Goal: Information Seeking & Learning: Learn about a topic

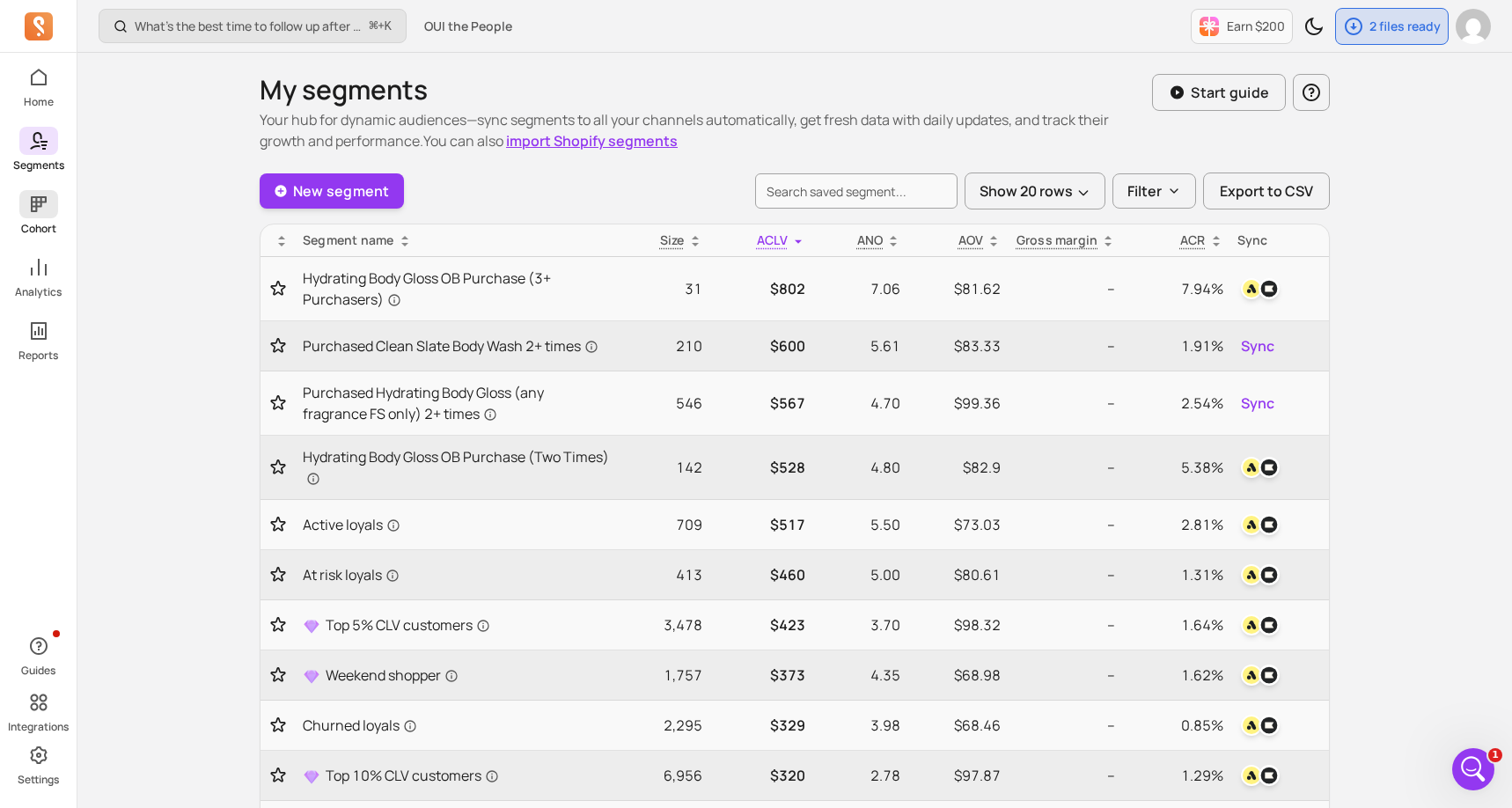
click at [43, 205] on icon at bounding box center [38, 204] width 21 height 21
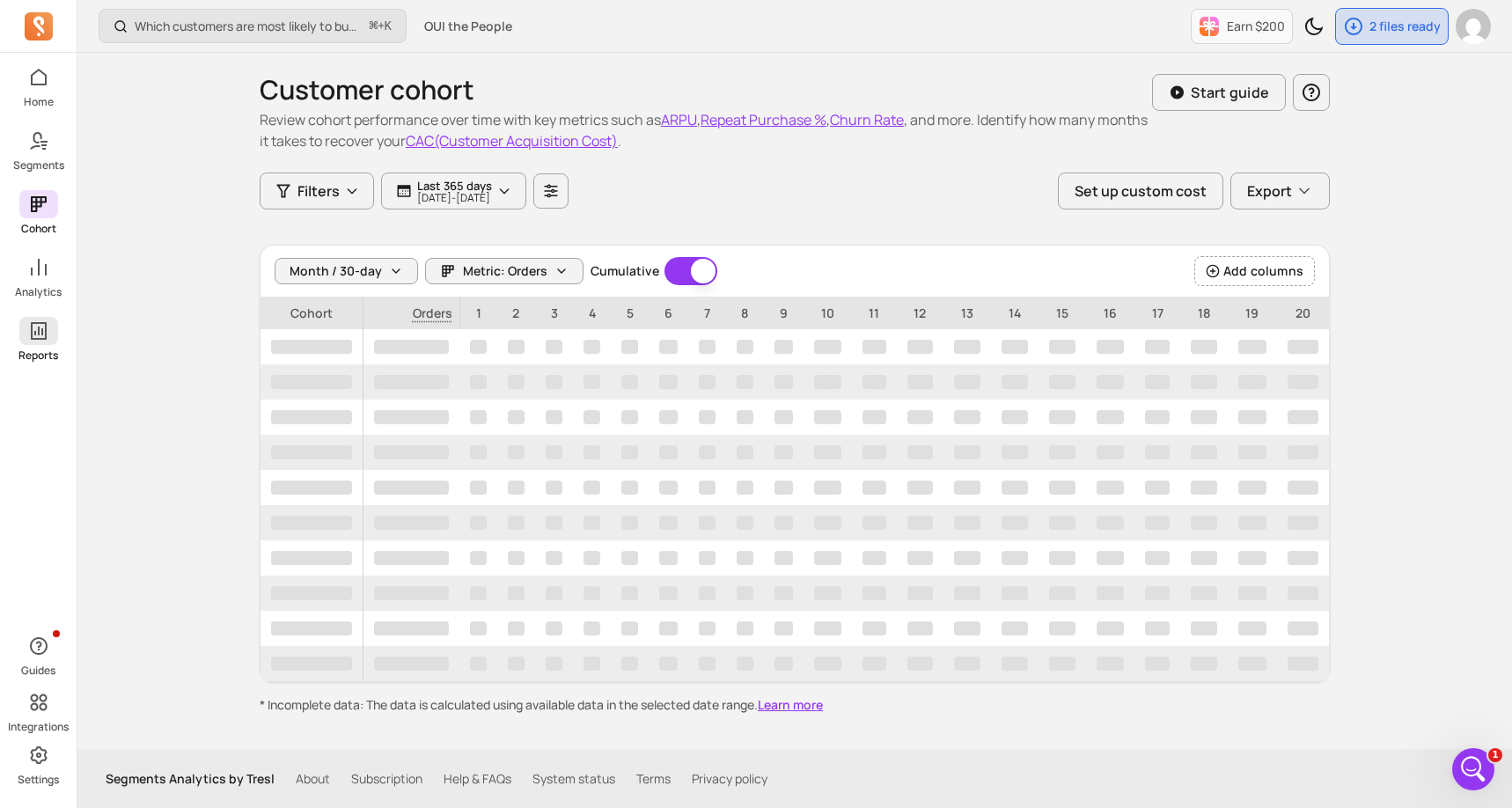
click at [39, 358] on p "Reports" at bounding box center [37, 355] width 39 height 14
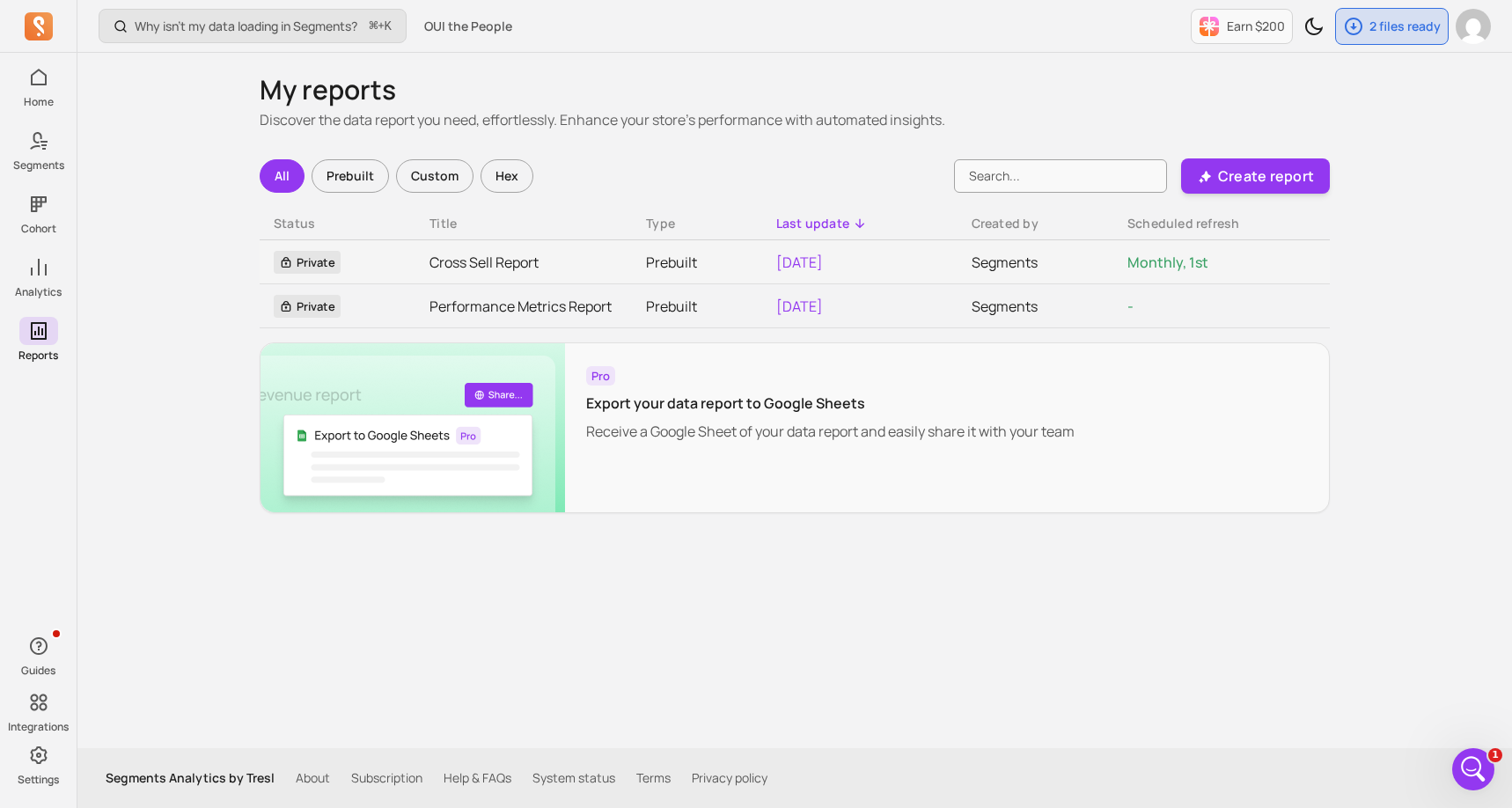
click at [133, 356] on div "Why isn't my data loading in Segments? ⌘ + K OUI the People Earn $200 2 files r…" at bounding box center [795, 404] width 1435 height 808
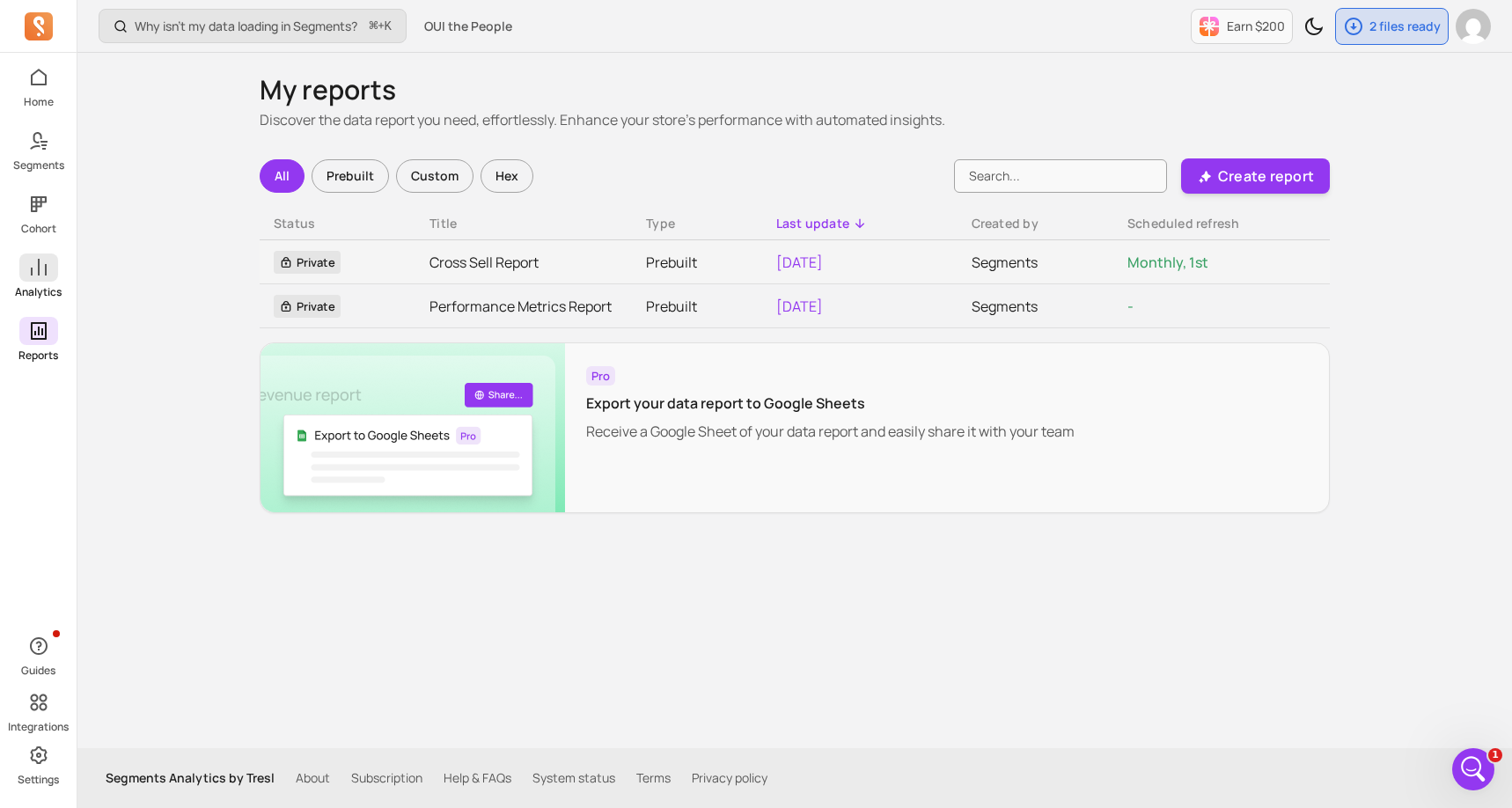
click at [27, 254] on span at bounding box center [38, 267] width 38 height 28
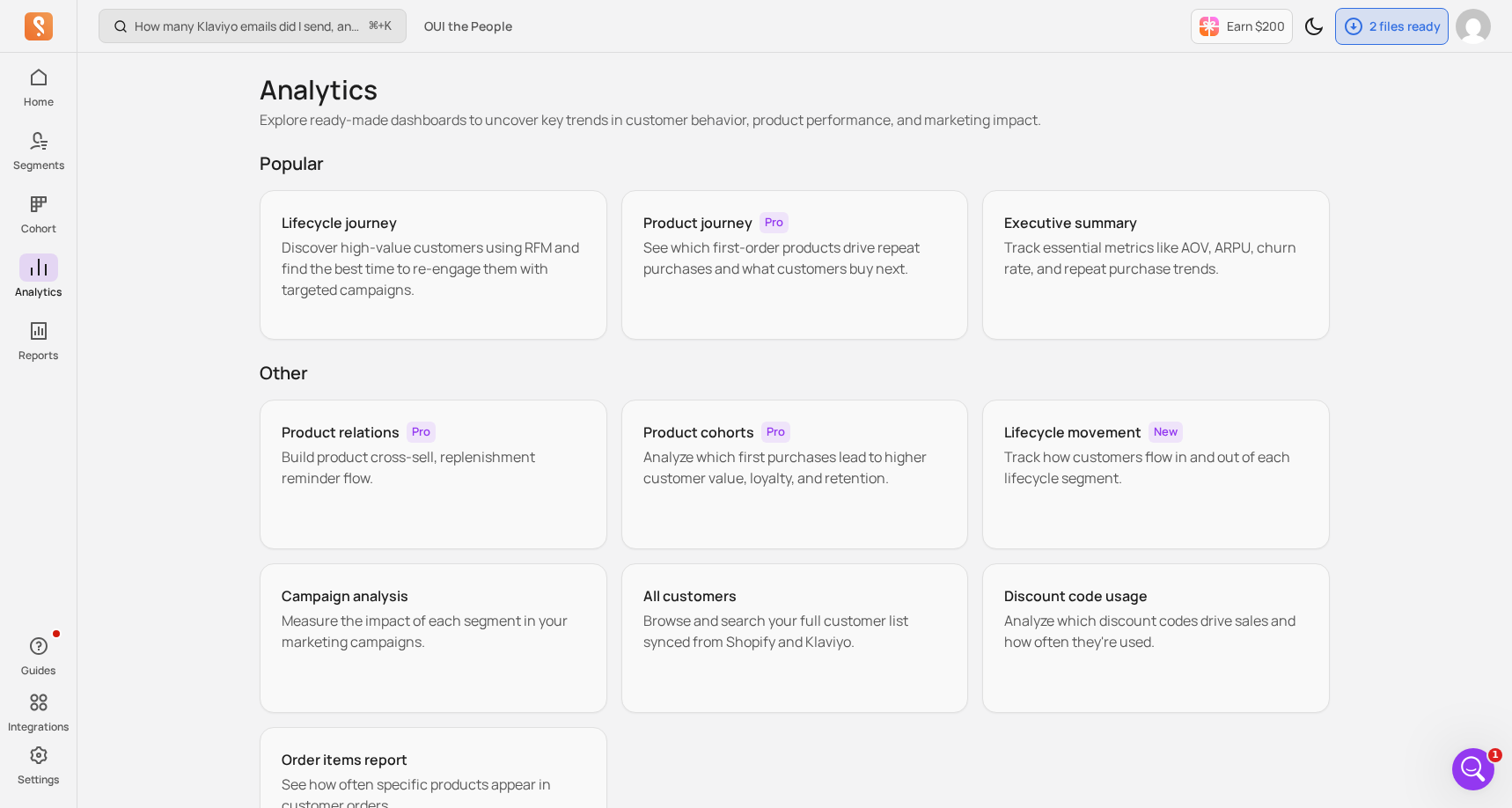
click at [136, 301] on div "How many Klaviyo emails did I send, and how well did they perform? ⌘ + K OUI th…" at bounding box center [795, 486] width 1435 height 972
click at [636, 220] on div "Product journey Pro See which first-order products drive repeat purchases and w…" at bounding box center [795, 265] width 347 height 150
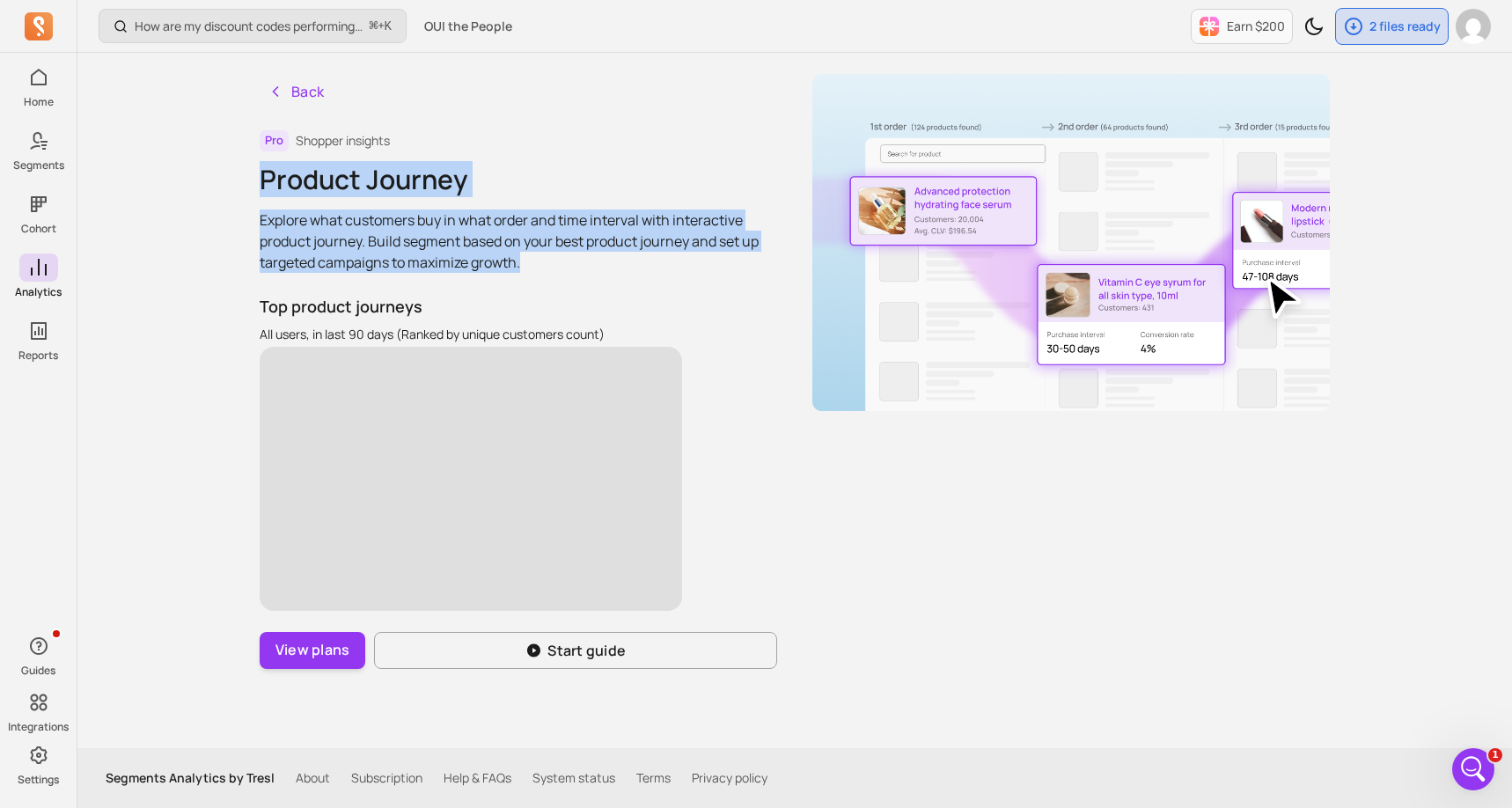
drag, startPoint x: 262, startPoint y: 177, endPoint x: 527, endPoint y: 269, distance: 280.5
click at [527, 269] on div "Back Pro Shopper insights Product Journey Explore what customers buy in what or…" at bounding box center [519, 371] width 518 height 595
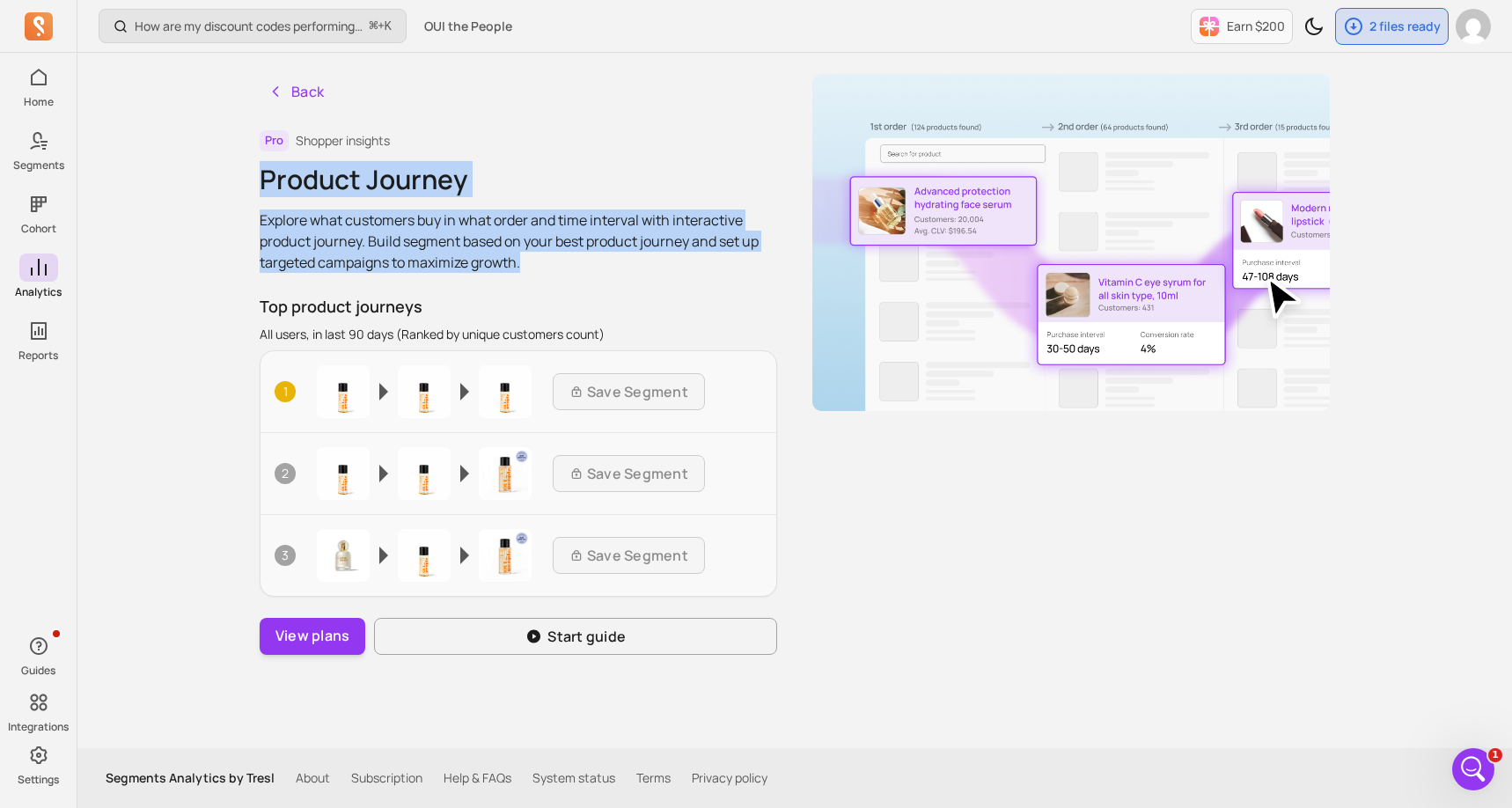
click at [404, 245] on p "Explore what customers buy in what order and time interval with interactive pro…" at bounding box center [519, 241] width 518 height 63
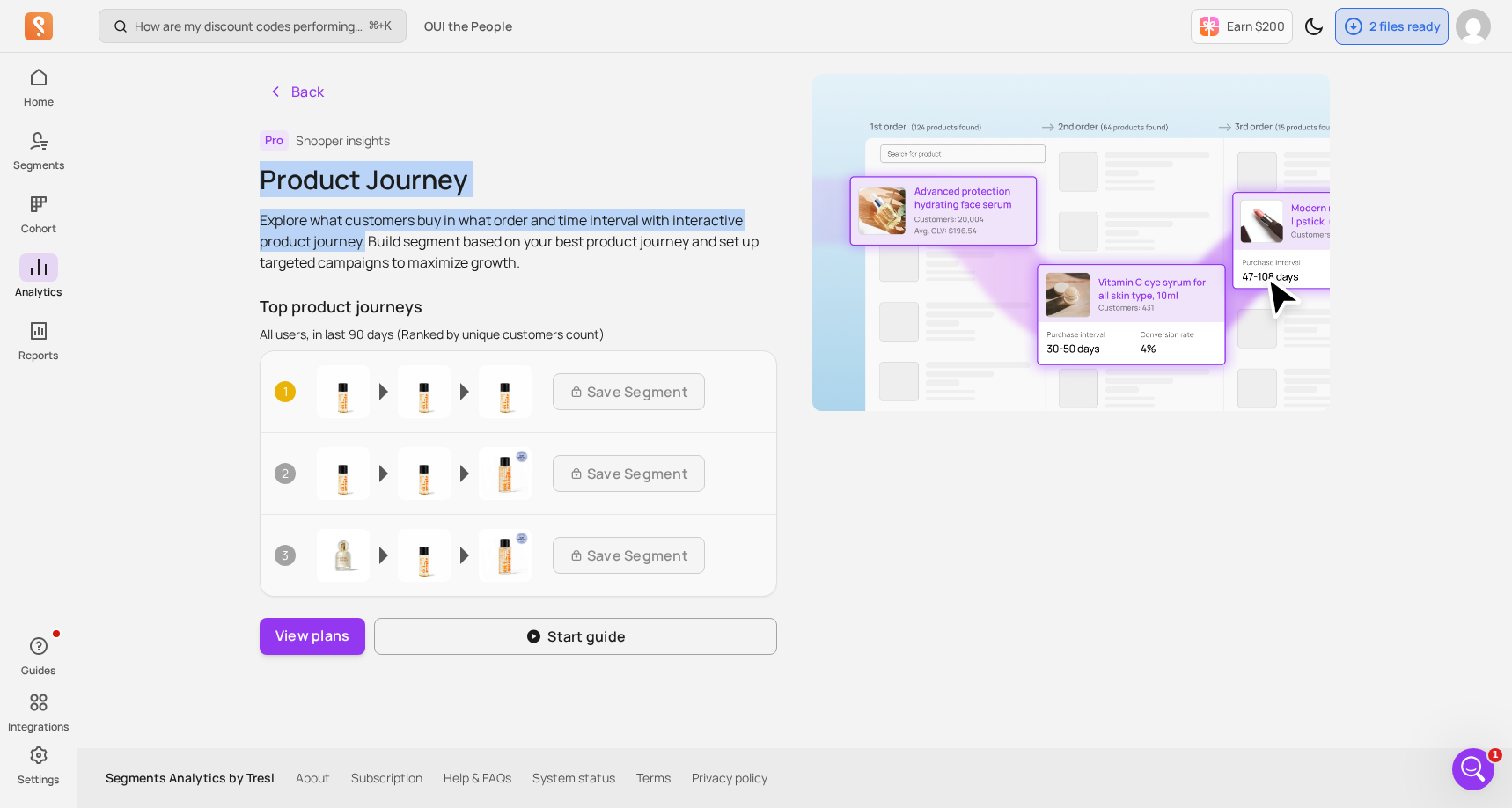
drag, startPoint x: 366, startPoint y: 240, endPoint x: 263, endPoint y: 187, distance: 115.8
click at [263, 187] on div "Back Pro Shopper insights Product Journey Explore what customers buy in what or…" at bounding box center [519, 365] width 518 height 582
copy div "Product Journey Explore what customers buy in what order and time interval with…"
click at [462, 212] on p "Explore what customers buy in what order and time interval with interactive pro…" at bounding box center [519, 241] width 518 height 63
drag, startPoint x: 257, startPoint y: 219, endPoint x: 364, endPoint y: 238, distance: 108.7
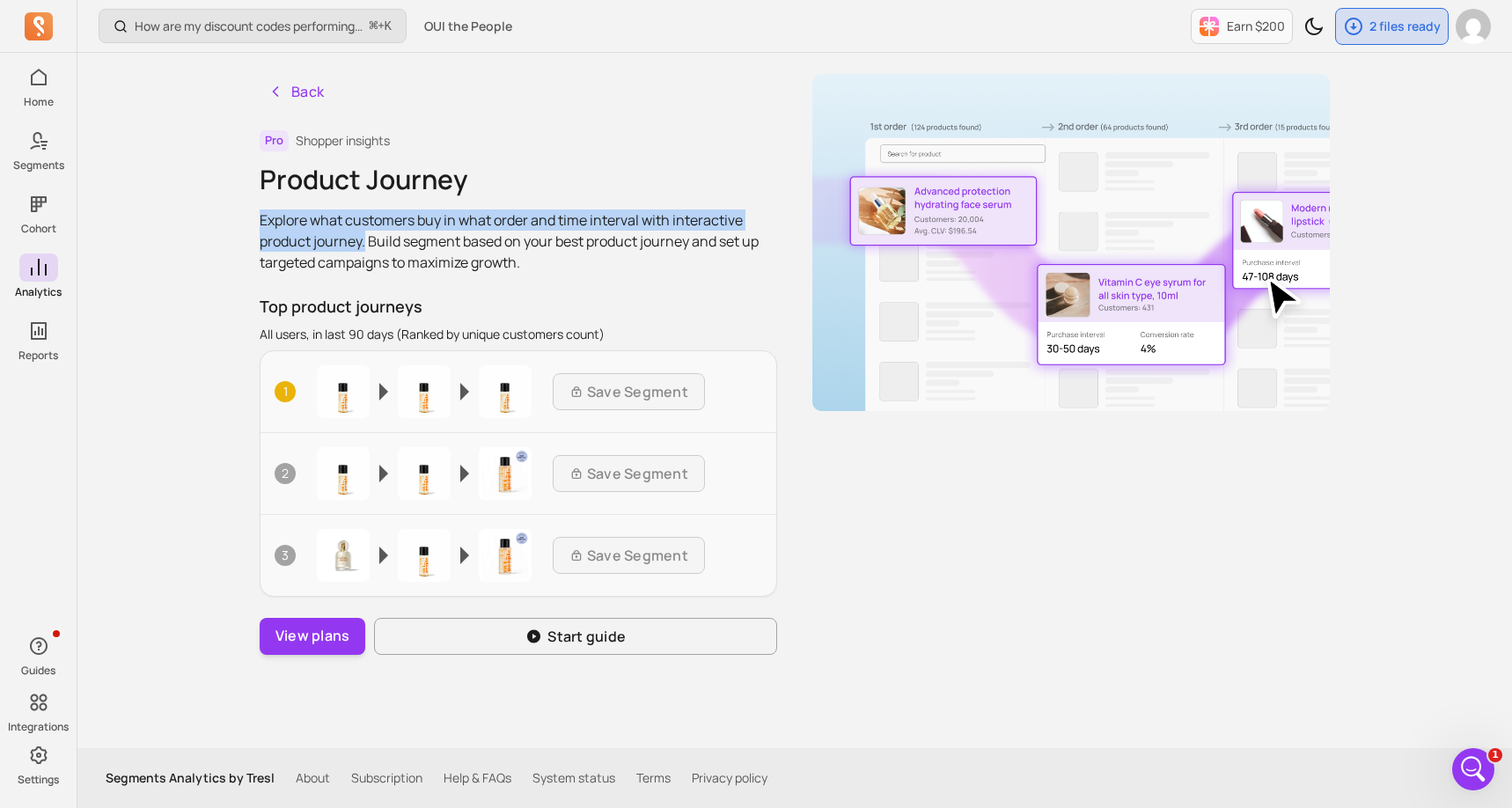
click at [364, 238] on div "Back Pro Shopper insights Product Journey Explore what customers buy in what or…" at bounding box center [794, 400] width 1126 height 696
copy p "Explore what customers buy in what order and time interval with interactive pro…"
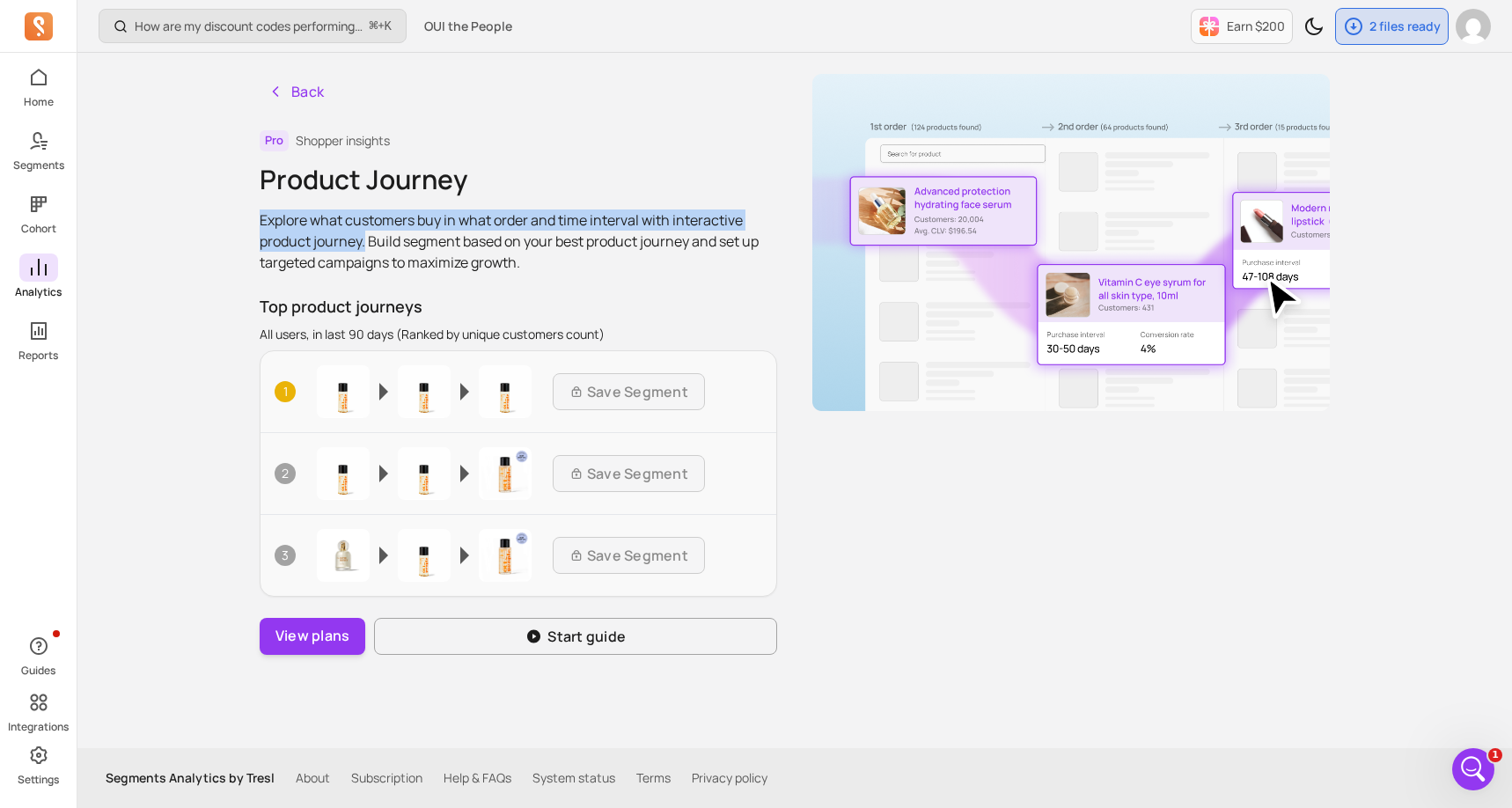
click at [26, 276] on span at bounding box center [38, 267] width 38 height 28
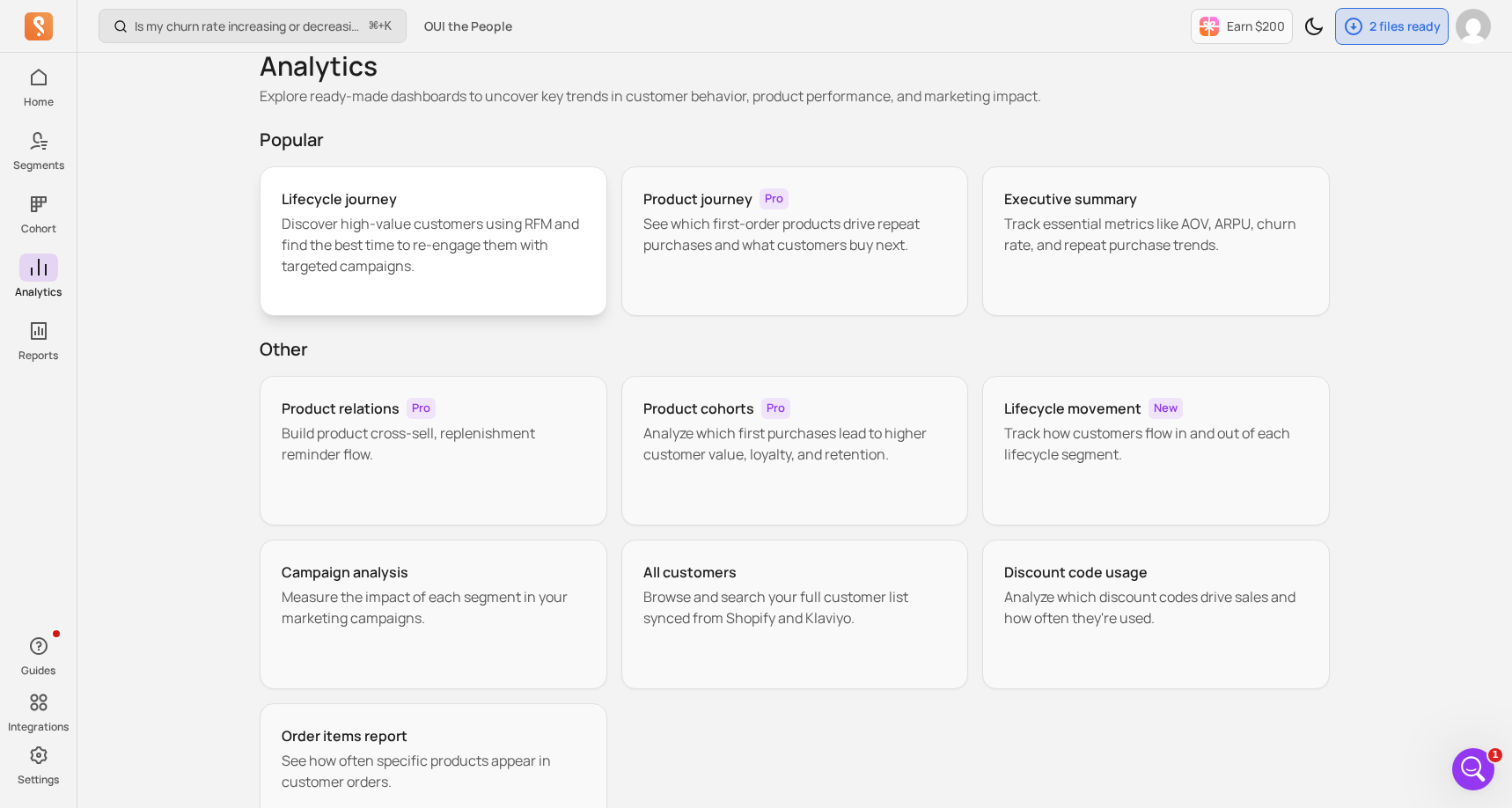
scroll to position [36, 0]
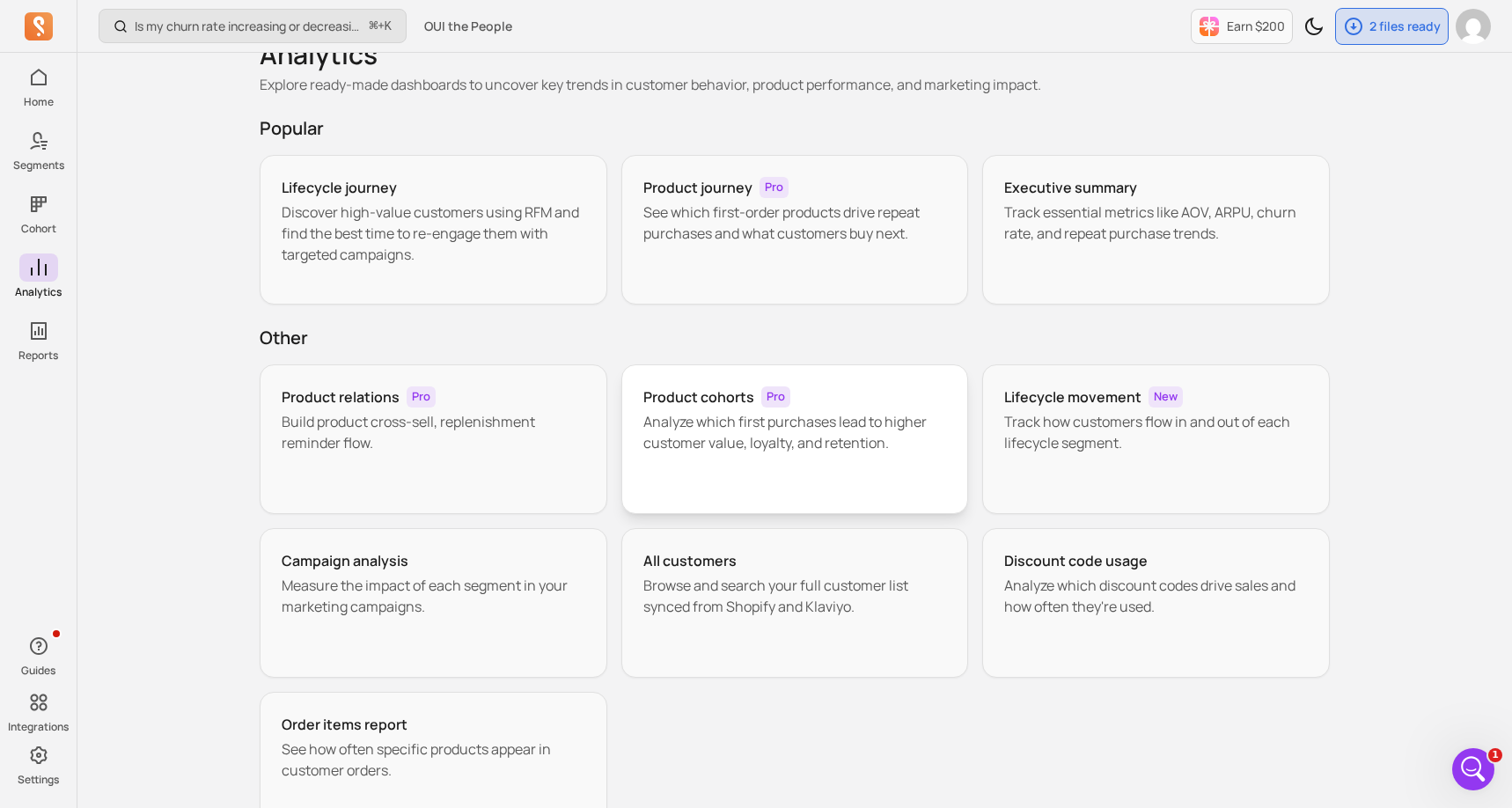
click at [667, 417] on p "Analyze which first purchases lead to higher customer value, loyalty, and reten…" at bounding box center [795, 433] width 304 height 42
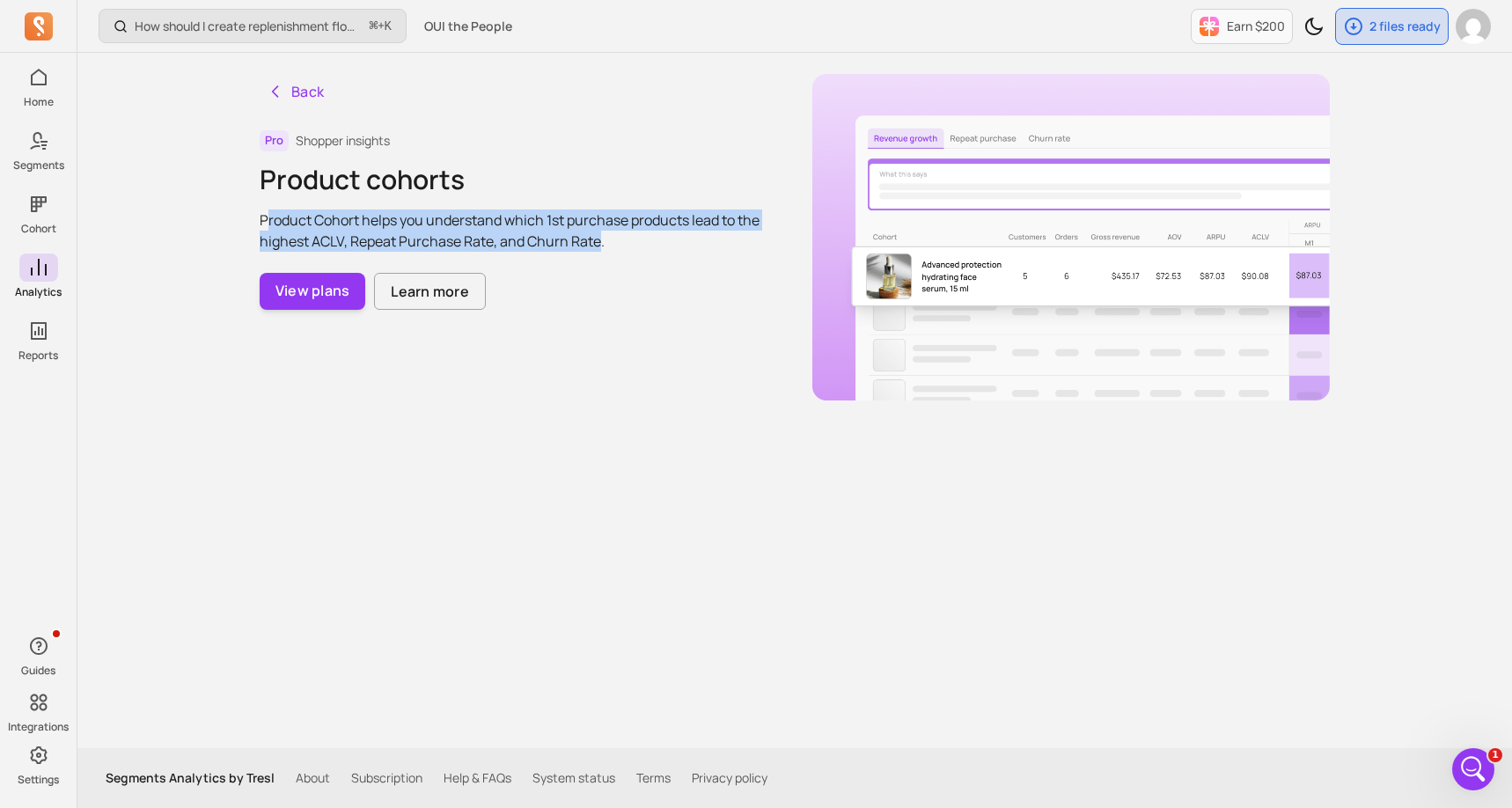
drag, startPoint x: 265, startPoint y: 219, endPoint x: 601, endPoint y: 242, distance: 336.8
click at [601, 242] on p "Product Cohort helps you understand which 1st purchase products lead to the hig…" at bounding box center [519, 230] width 518 height 42
drag, startPoint x: 262, startPoint y: 219, endPoint x: 603, endPoint y: 241, distance: 341.7
click at [603, 241] on p "Product Cohort helps you understand which 1st purchase products lead to the hig…" at bounding box center [519, 230] width 518 height 42
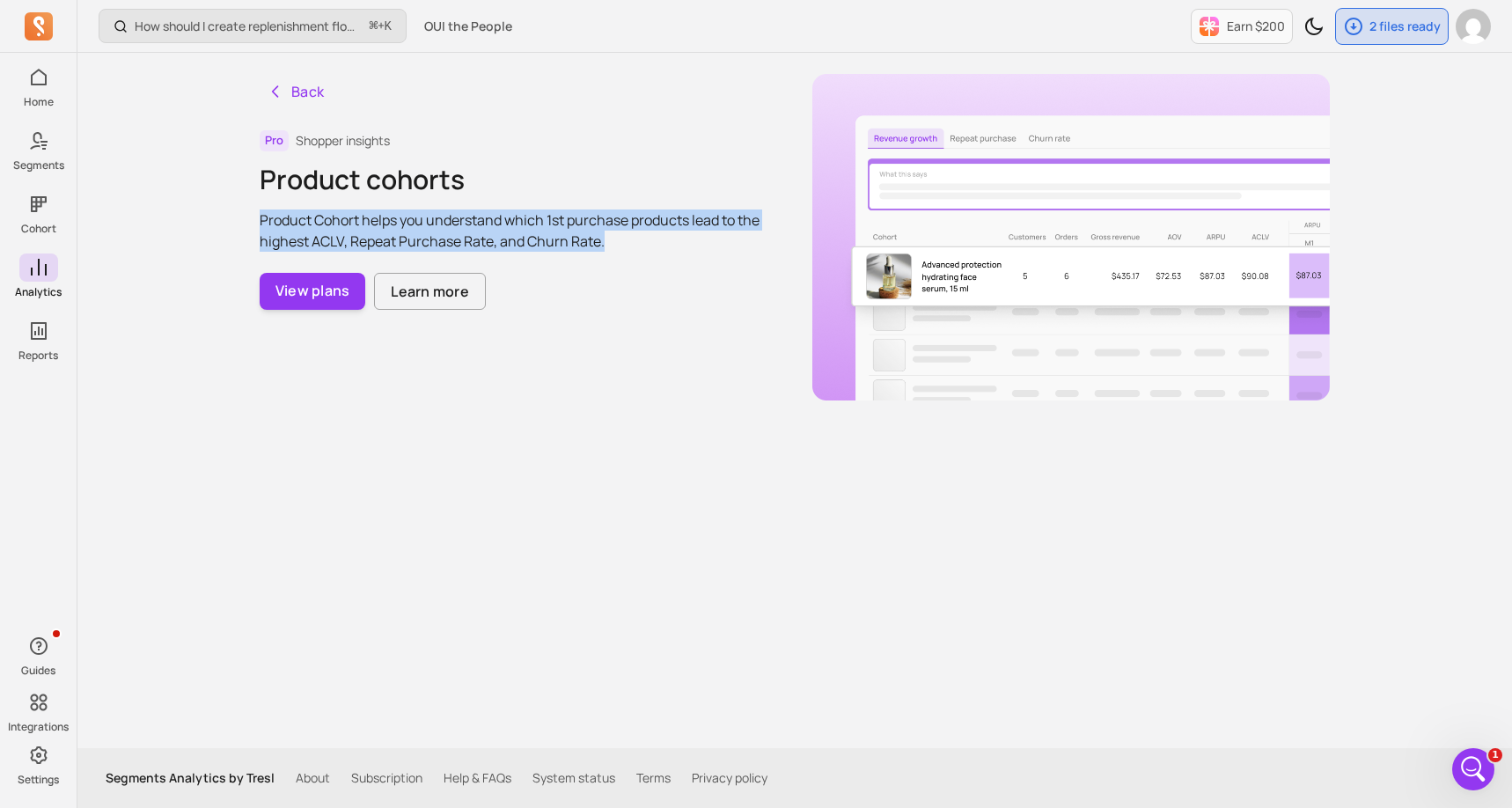
copy p "Product Cohort helps you understand which 1st purchase products lead to the hig…"
click at [302, 90] on button "Back" at bounding box center [295, 91] width 72 height 36
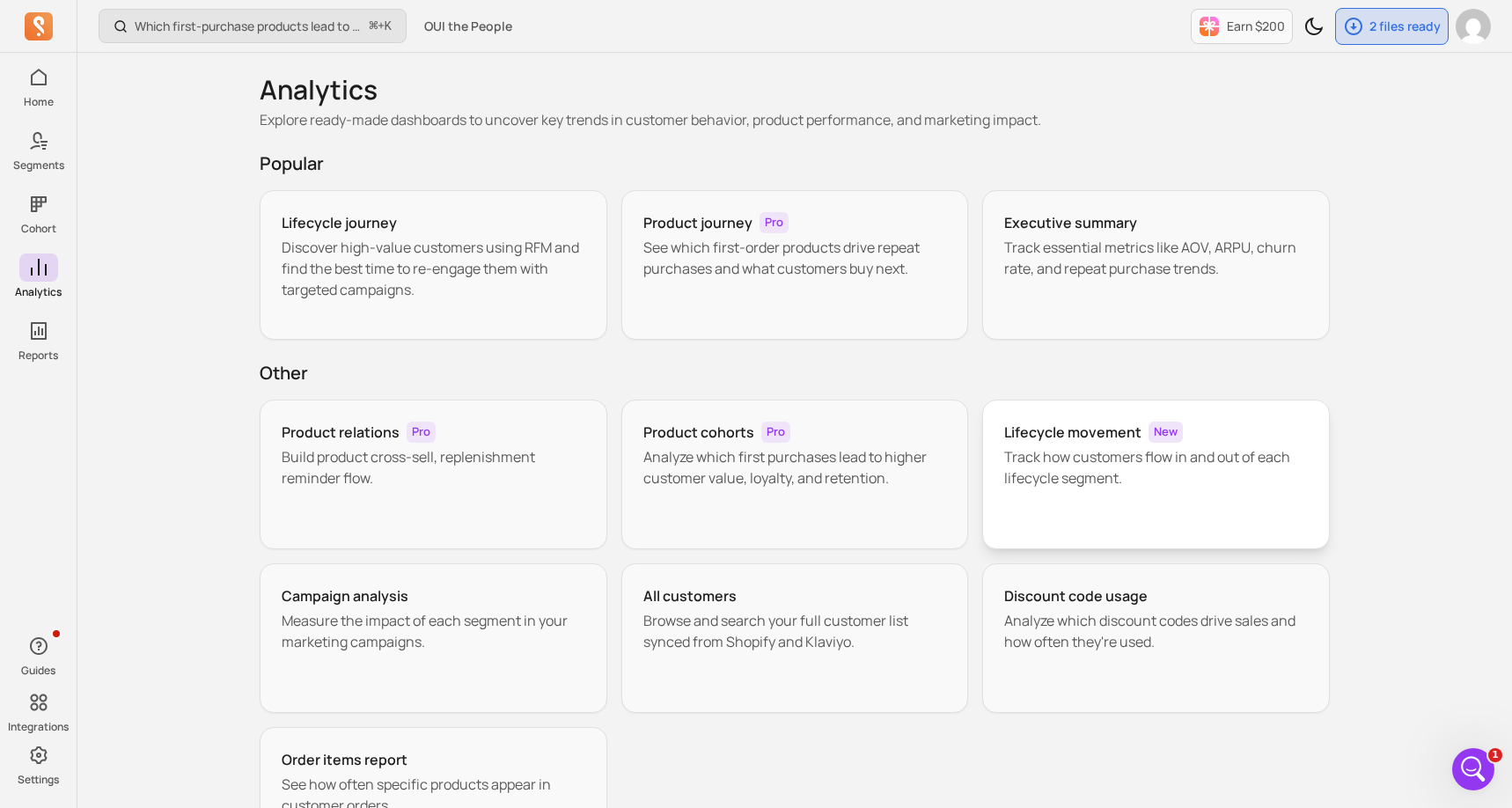
click at [1101, 442] on h3 "Lifecycle movement" at bounding box center [1073, 433] width 137 height 21
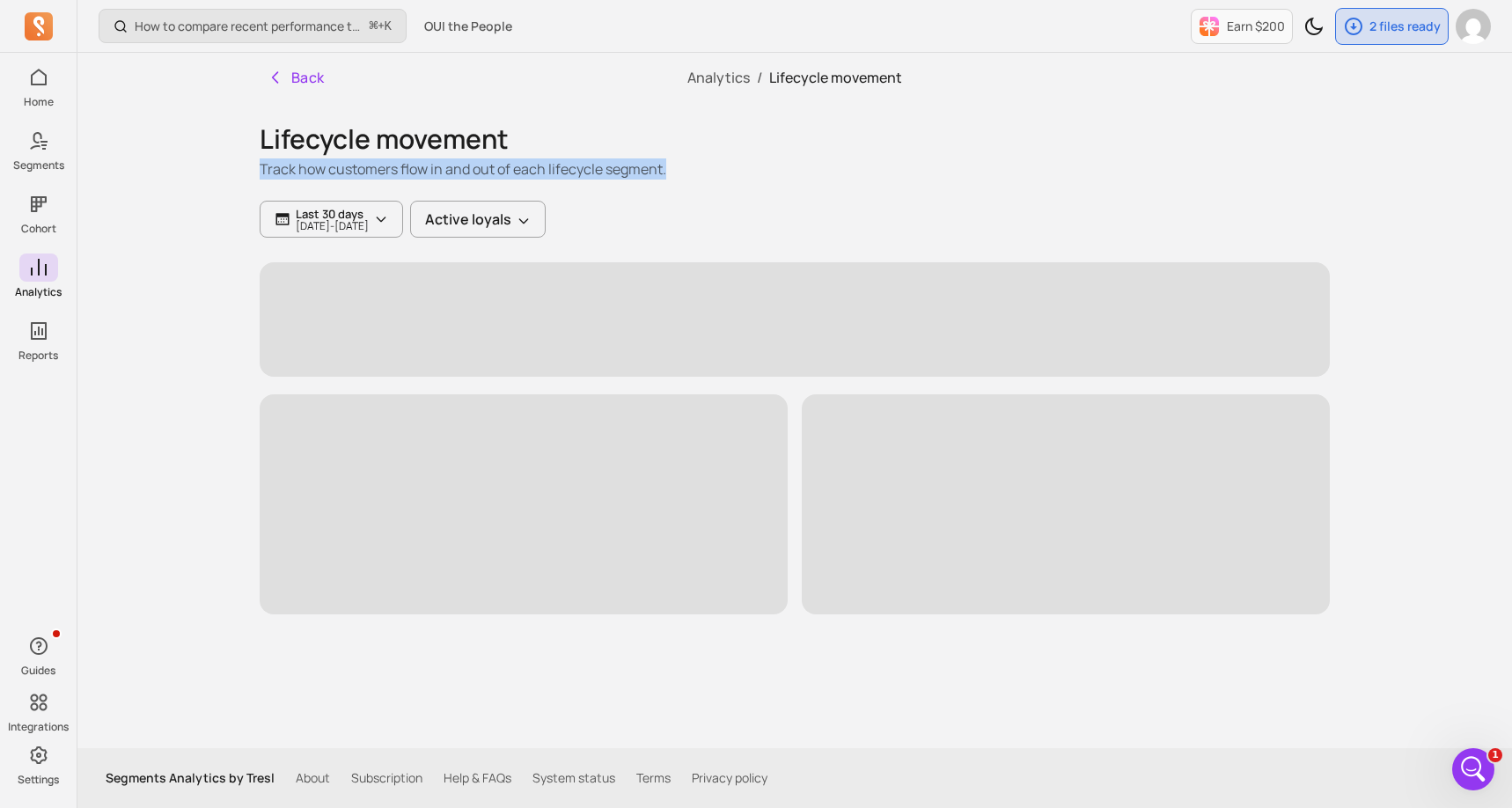
drag, startPoint x: 259, startPoint y: 171, endPoint x: 667, endPoint y: 176, distance: 408.0
click at [667, 176] on div "Back Analytics / Lifecycle movement Lifecycle movement Track how customers flow…" at bounding box center [794, 400] width 1126 height 696
copy p "Track how customers flow in and out of each lifecycle segment."
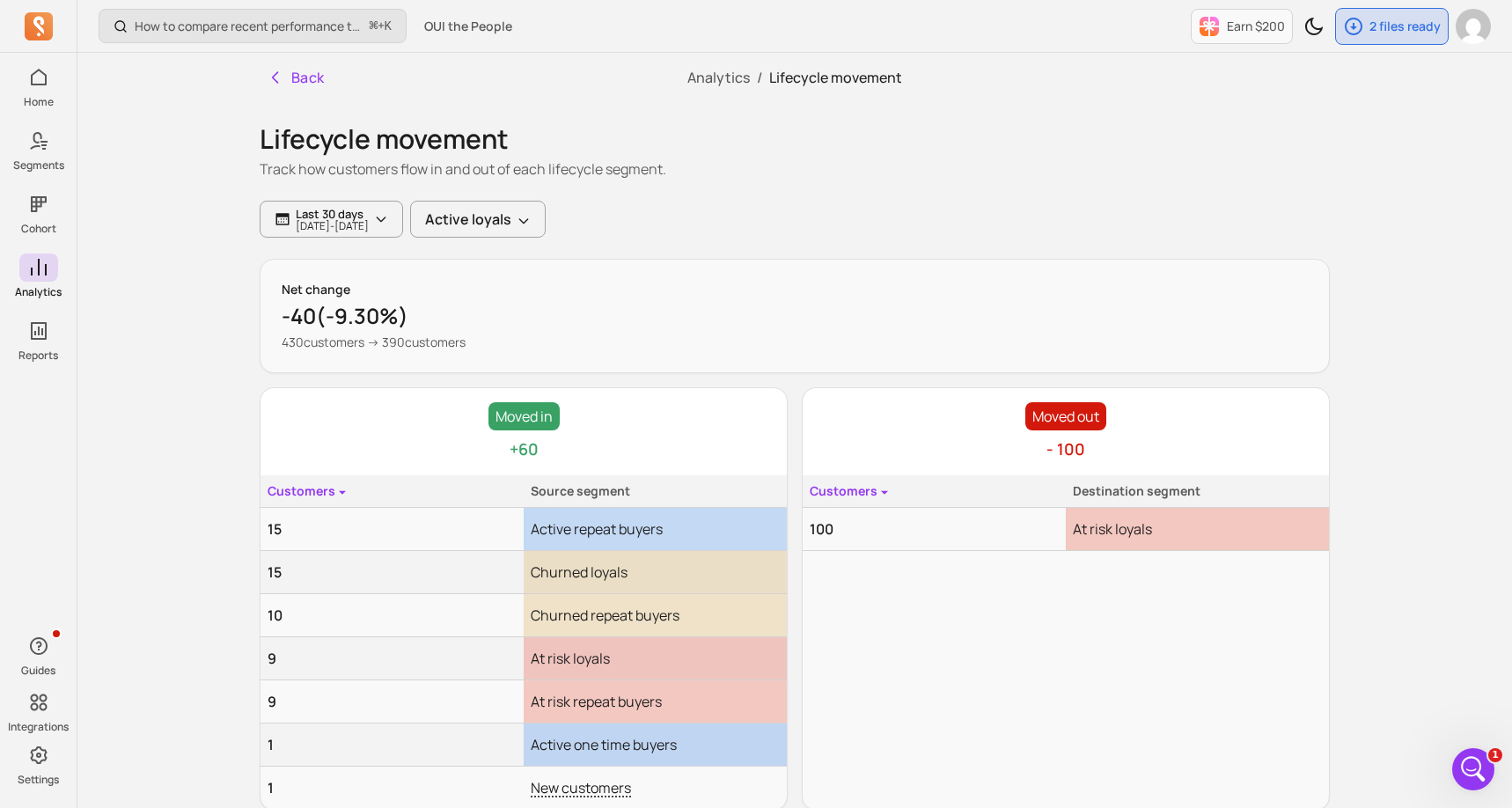
click at [177, 303] on div "How to compare recent performance to last year or last month? ⌘ + K OUI the Peo…" at bounding box center [795, 445] width 1435 height 891
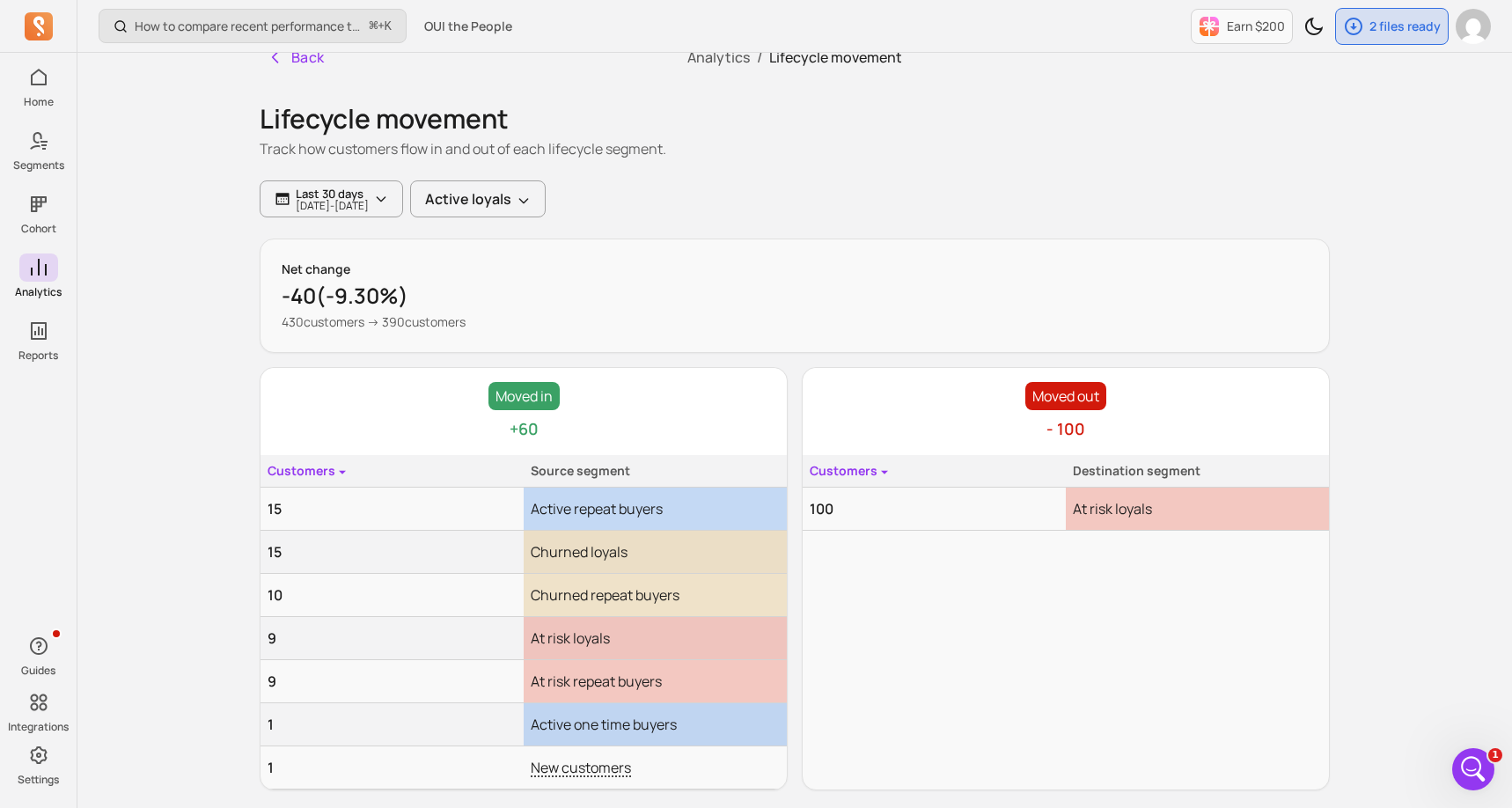
scroll to position [36, 0]
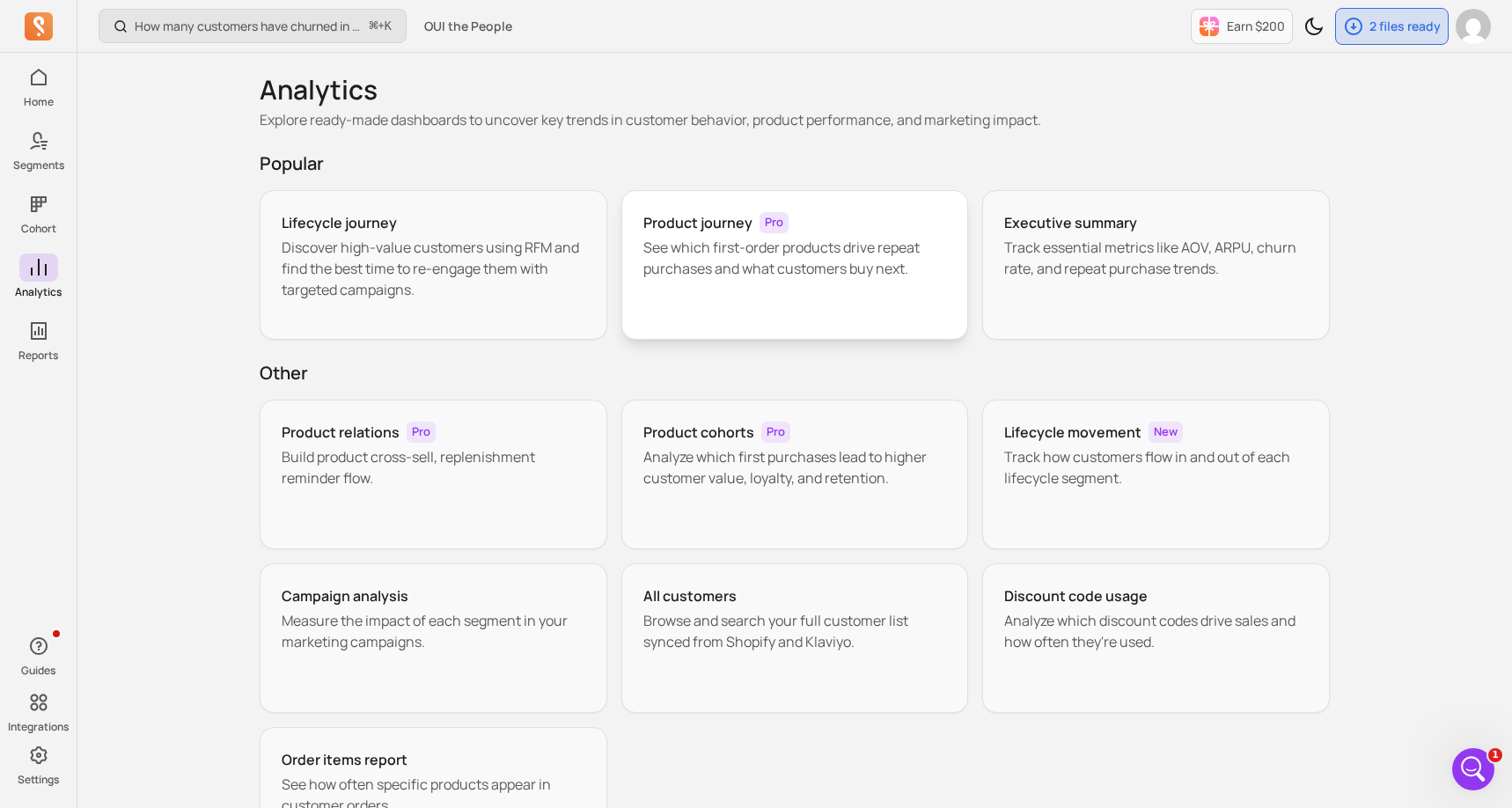
click at [852, 296] on div "Product journey Pro See which first-order products drive repeat purchases and w…" at bounding box center [795, 265] width 347 height 150
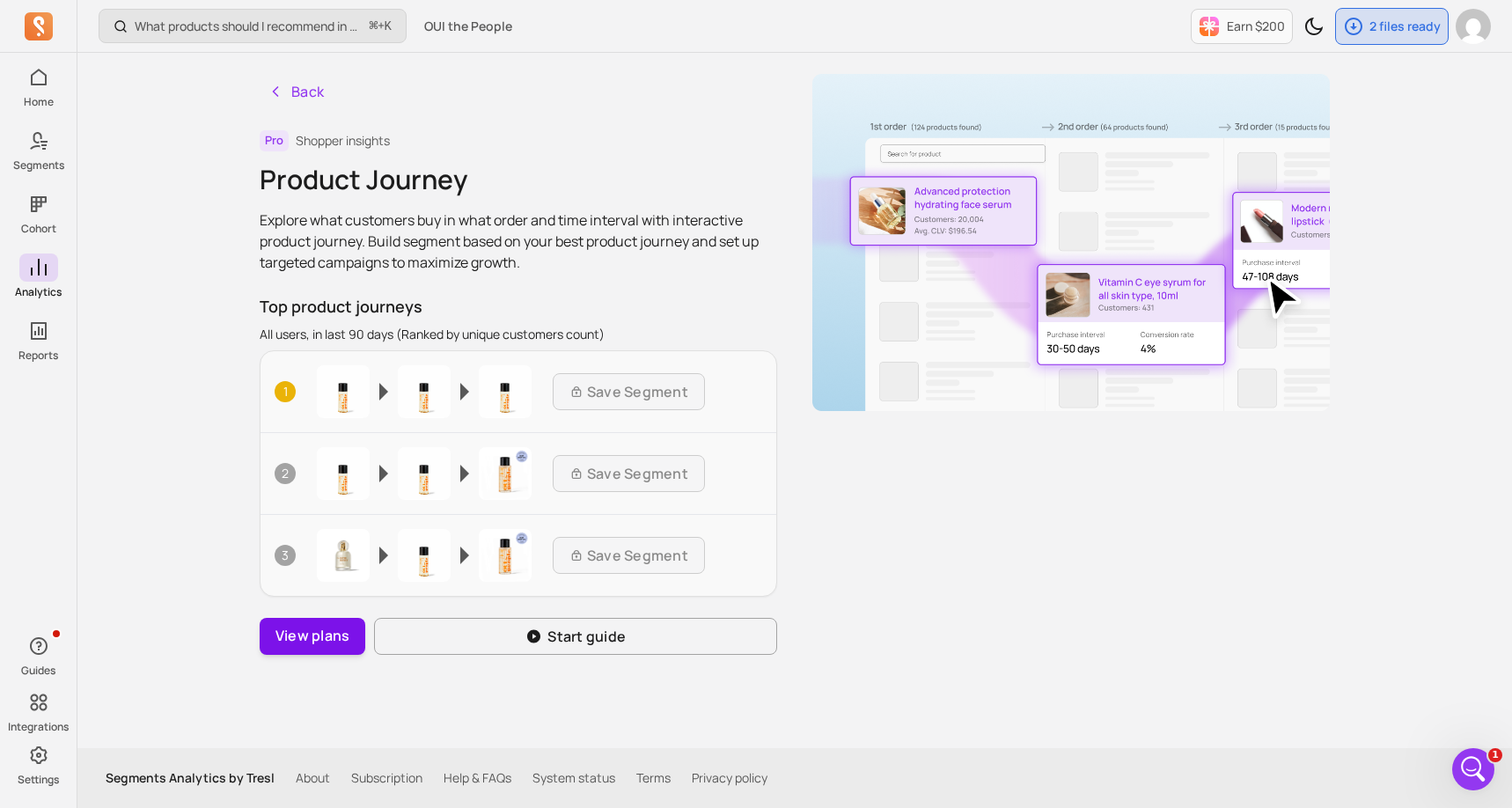
click at [310, 632] on button "View plans" at bounding box center [313, 636] width 106 height 37
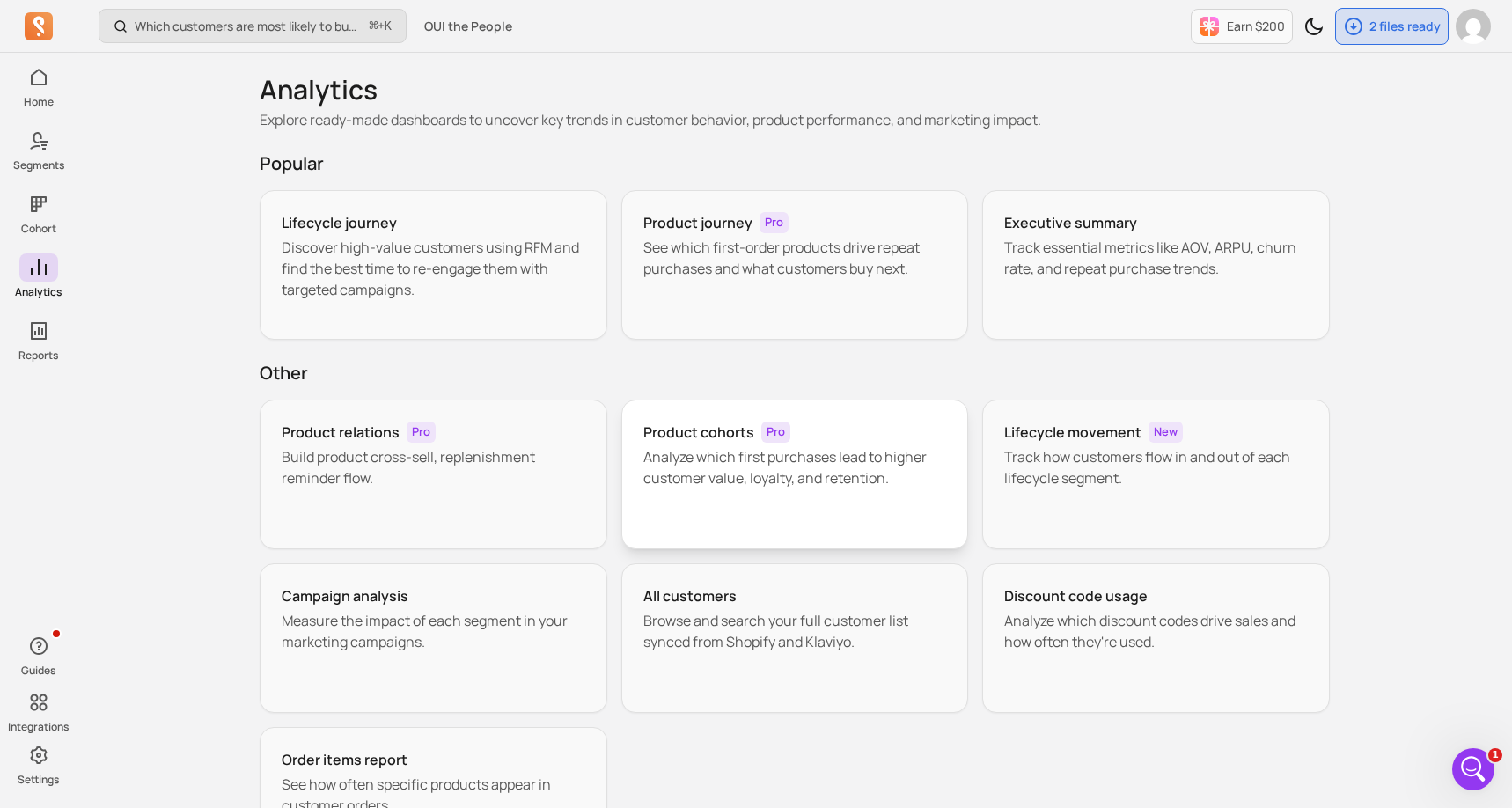
click at [748, 433] on h3 "Product cohorts" at bounding box center [699, 433] width 111 height 21
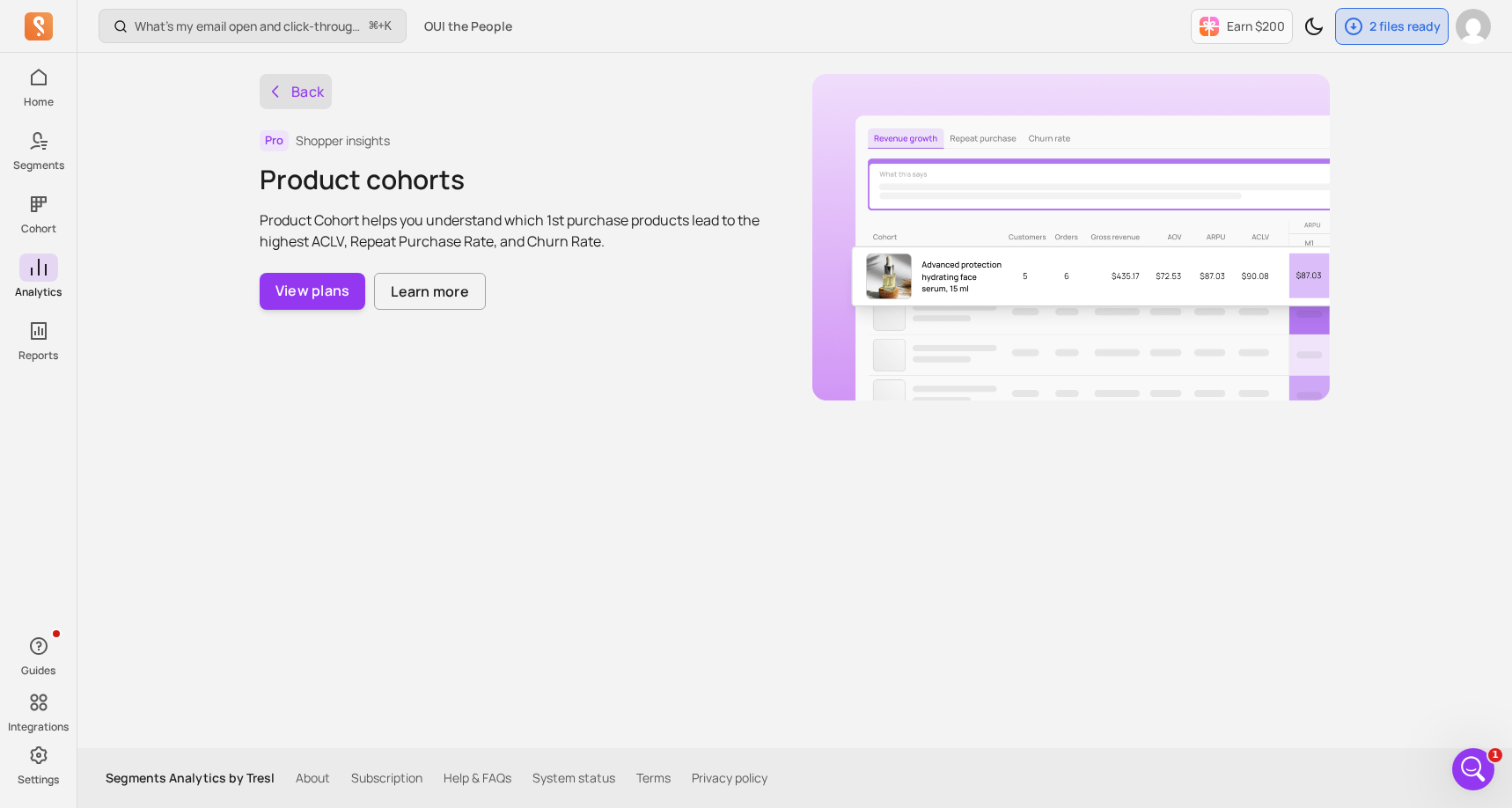
click at [319, 90] on button "Back" at bounding box center [295, 91] width 72 height 36
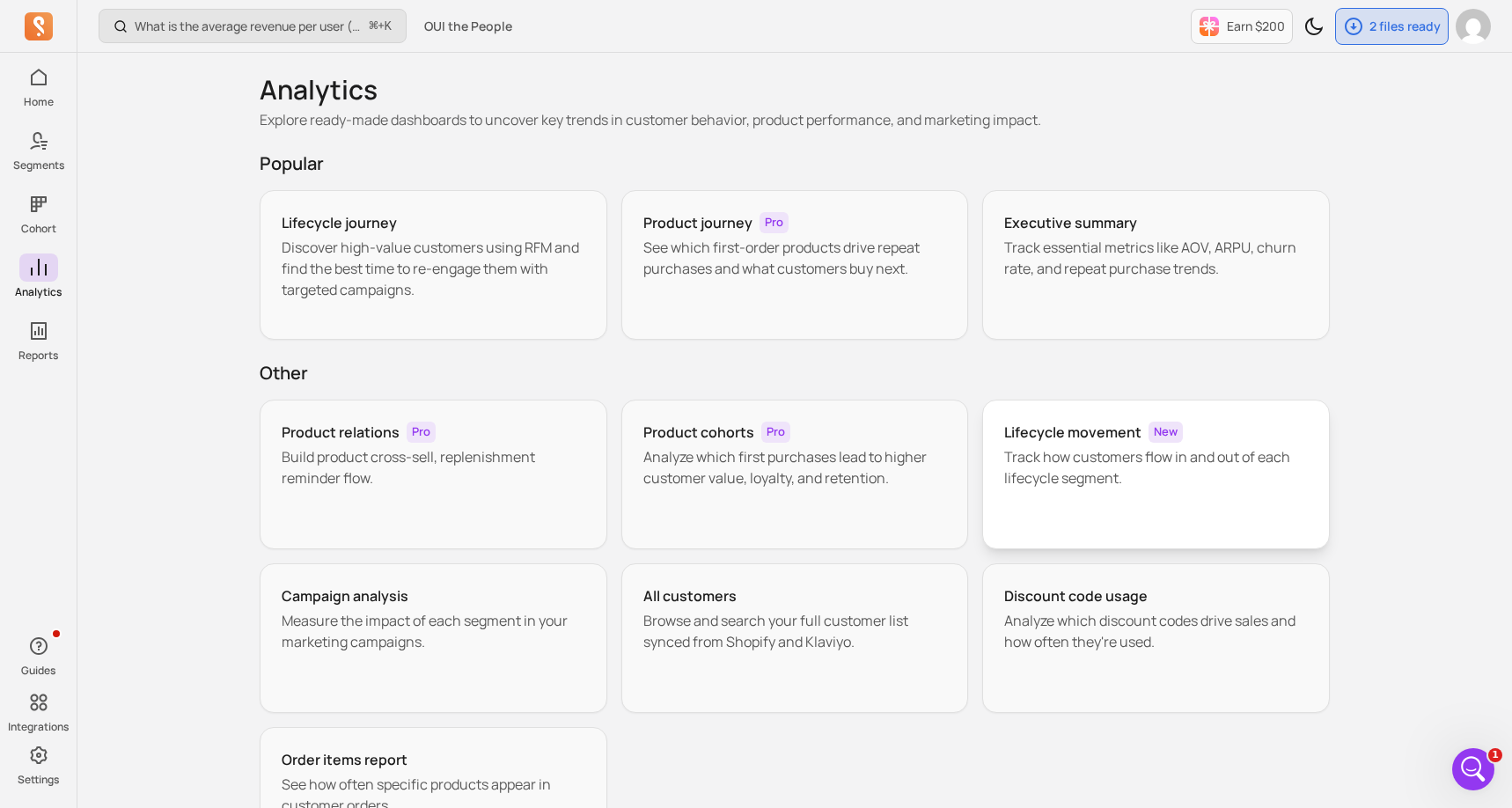
click at [1037, 480] on p "Track how customers flow in and out of each lifecycle segment." at bounding box center [1156, 467] width 304 height 42
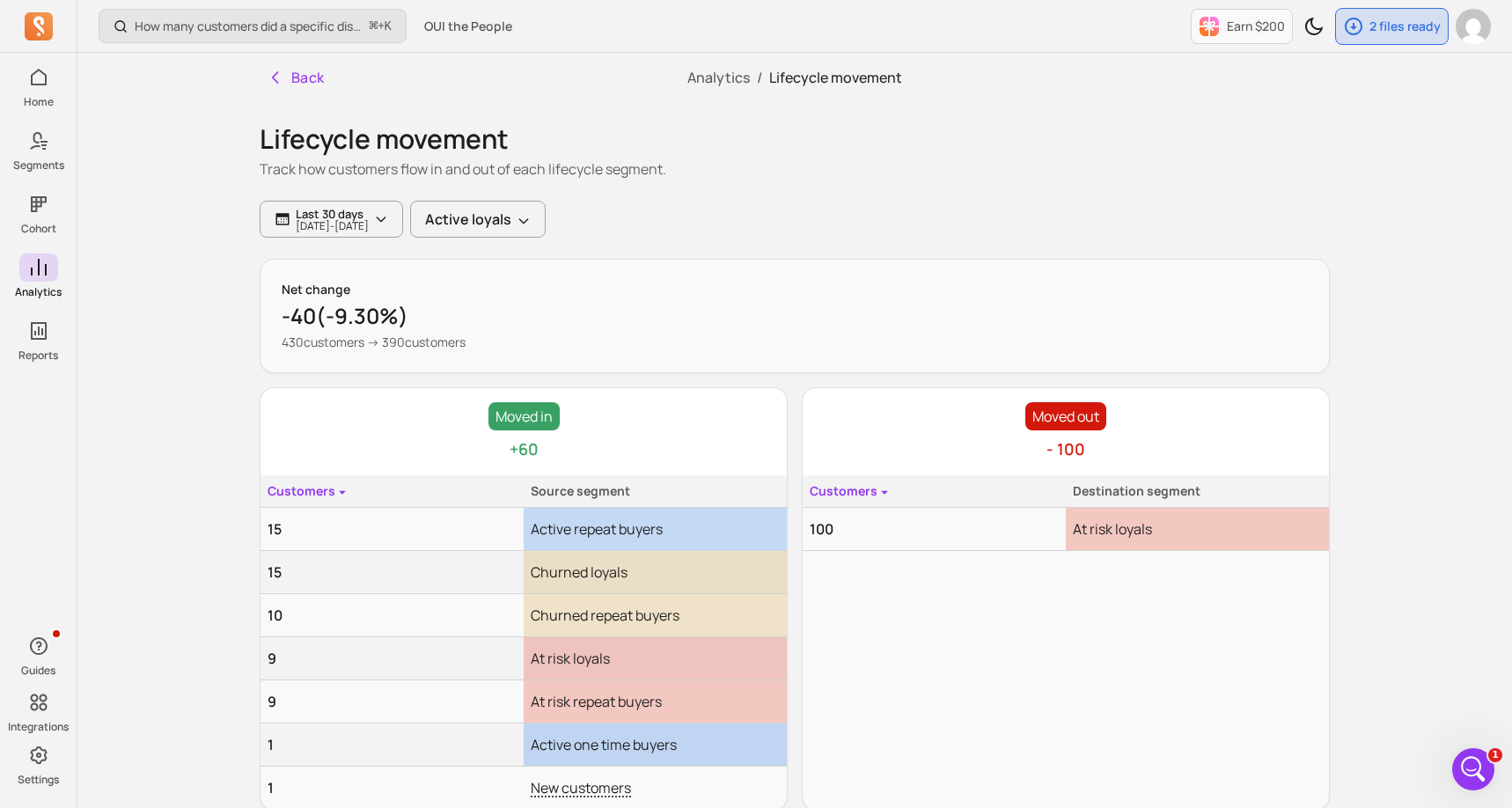
click at [721, 182] on div "Lifecycle movement Track how customers flow in and out of each lifecycle segmen…" at bounding box center [795, 151] width 1071 height 99
click at [317, 78] on button "Back" at bounding box center [295, 77] width 72 height 36
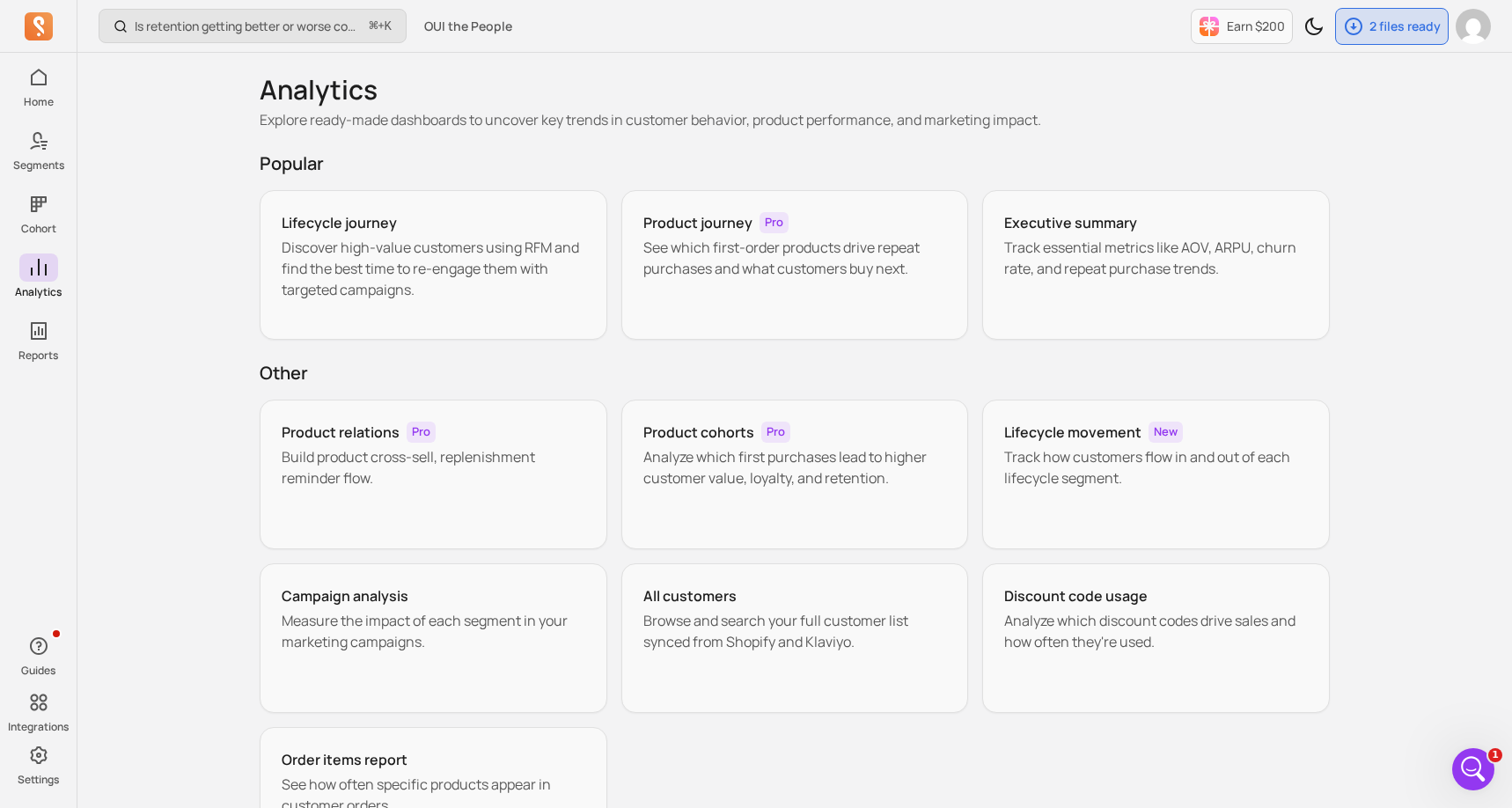
click at [128, 250] on div "Is retention getting better or worse compared to last year? ⌘ + K OUI the Peopl…" at bounding box center [795, 486] width 1435 height 972
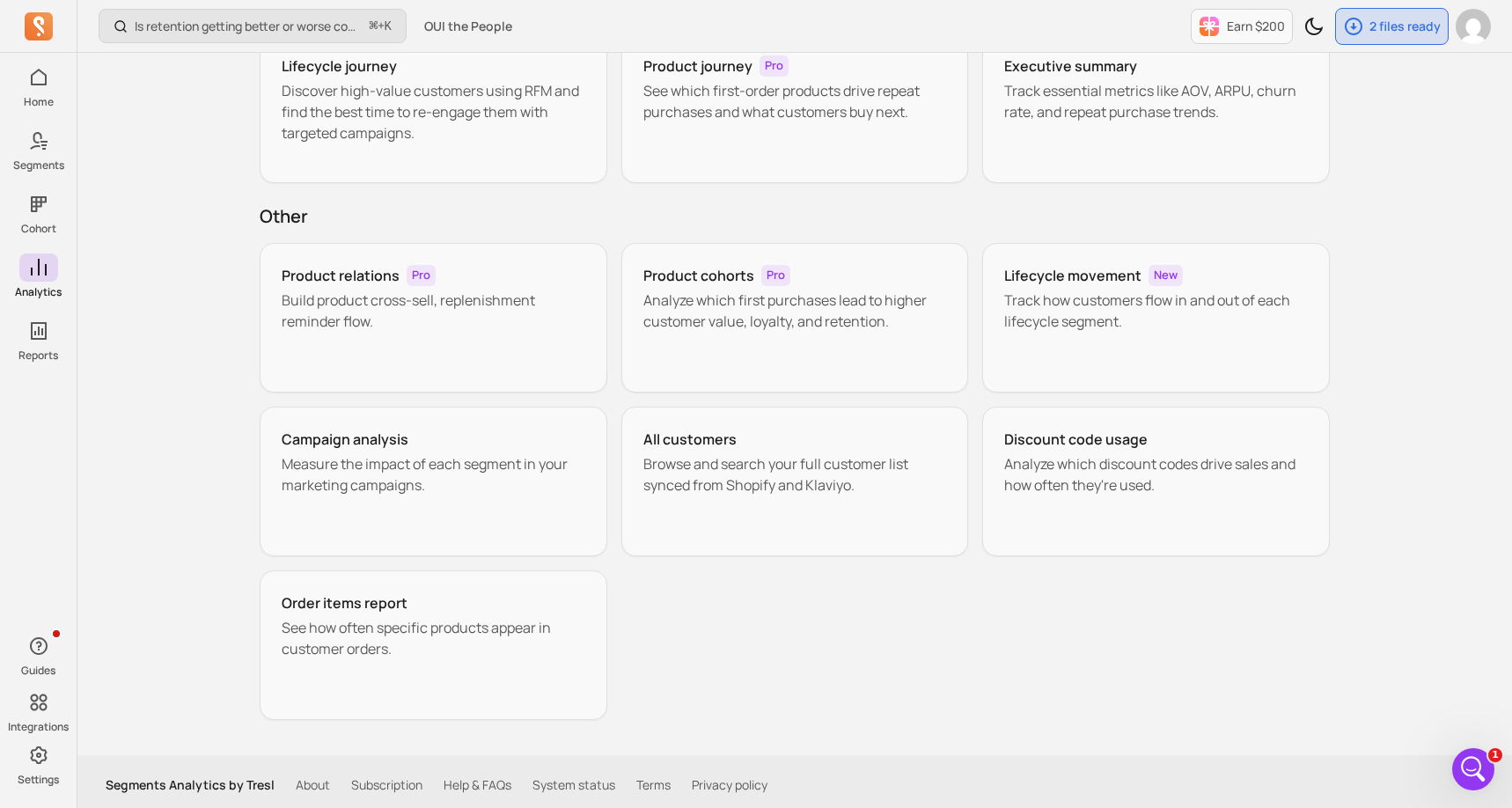
scroll to position [164, 0]
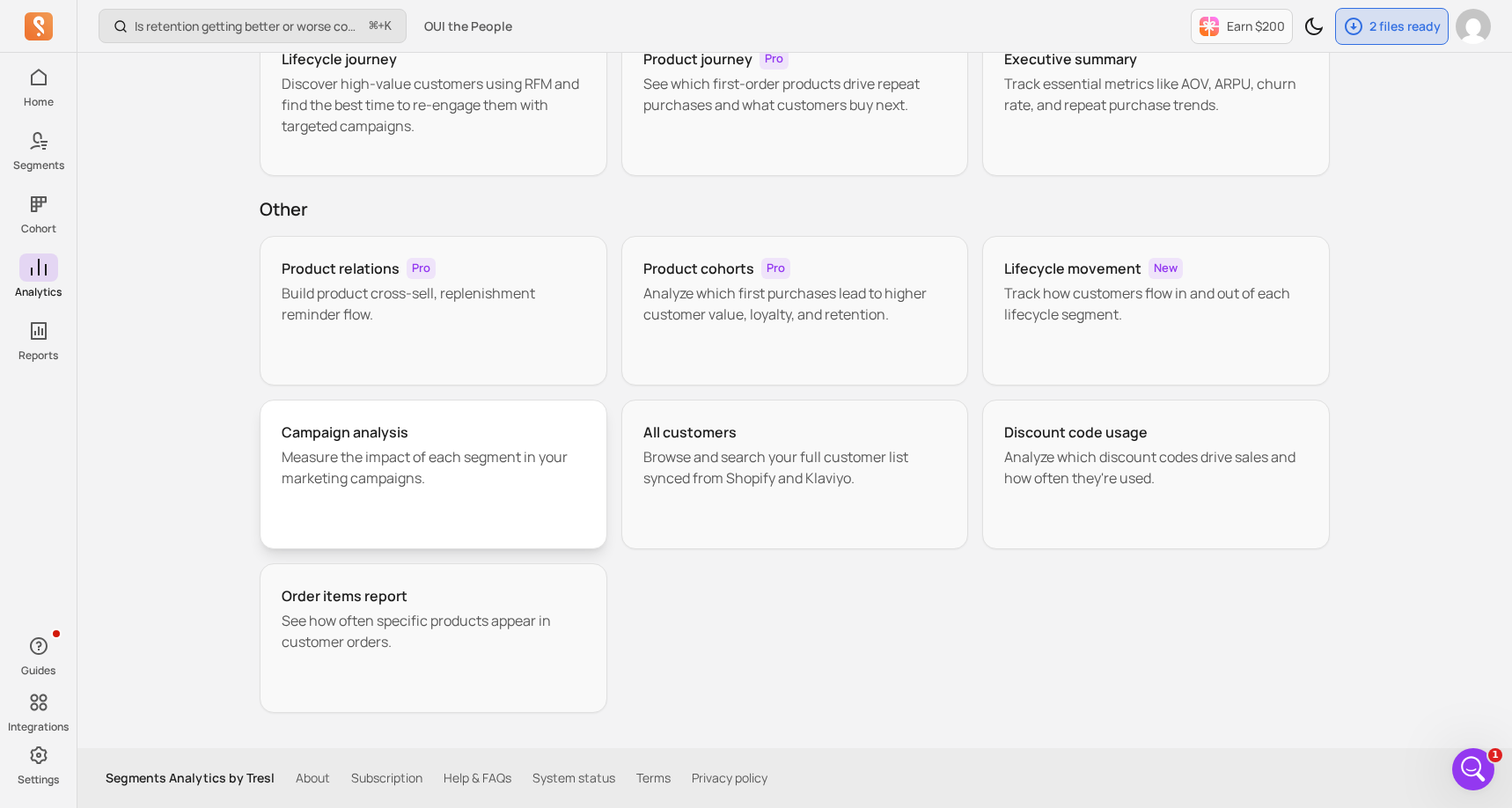
click at [427, 504] on div "Campaign analysis Measure the impact of each segment in your marketing campaign…" at bounding box center [434, 475] width 347 height 150
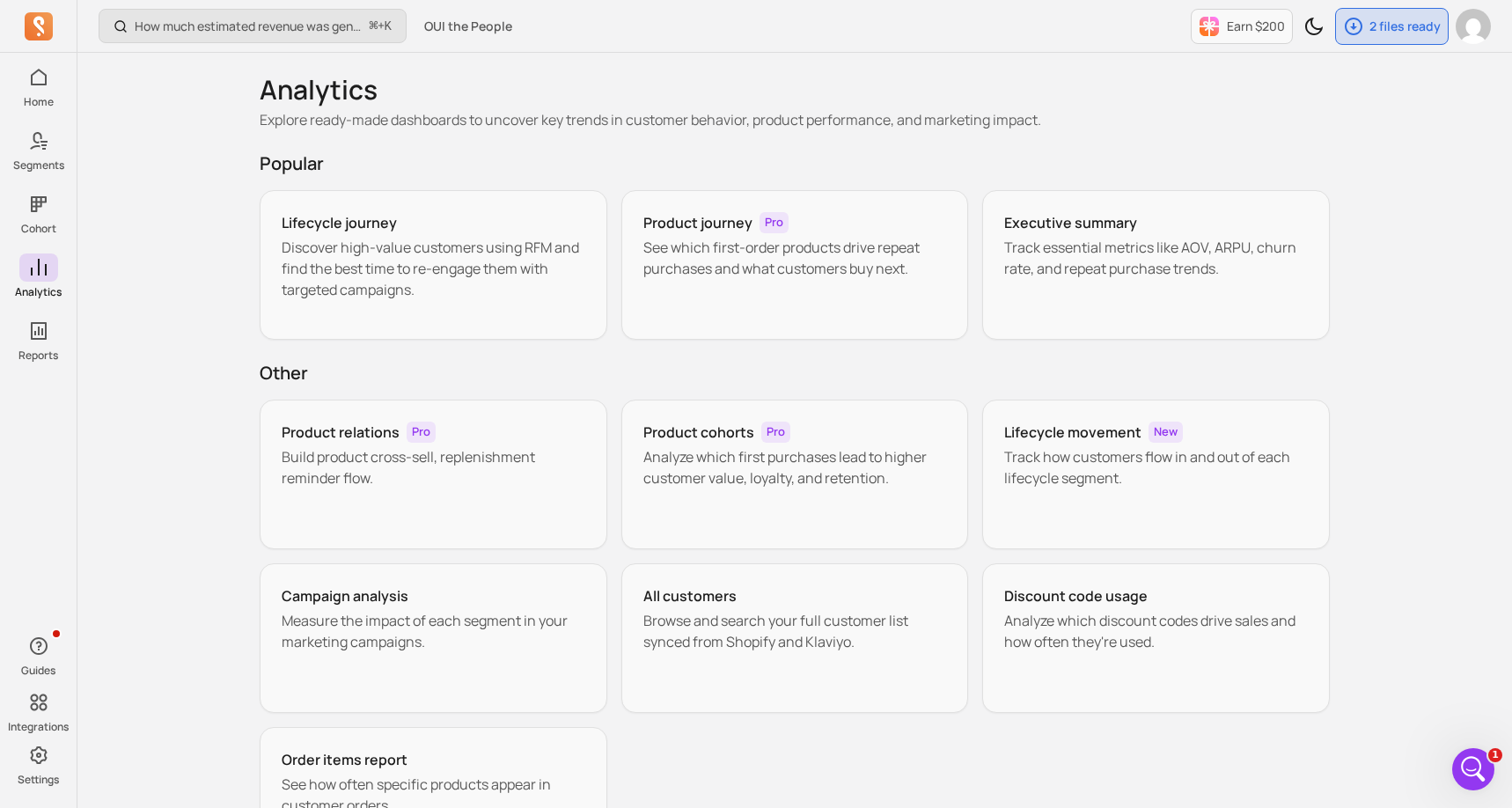
scroll to position [164, 0]
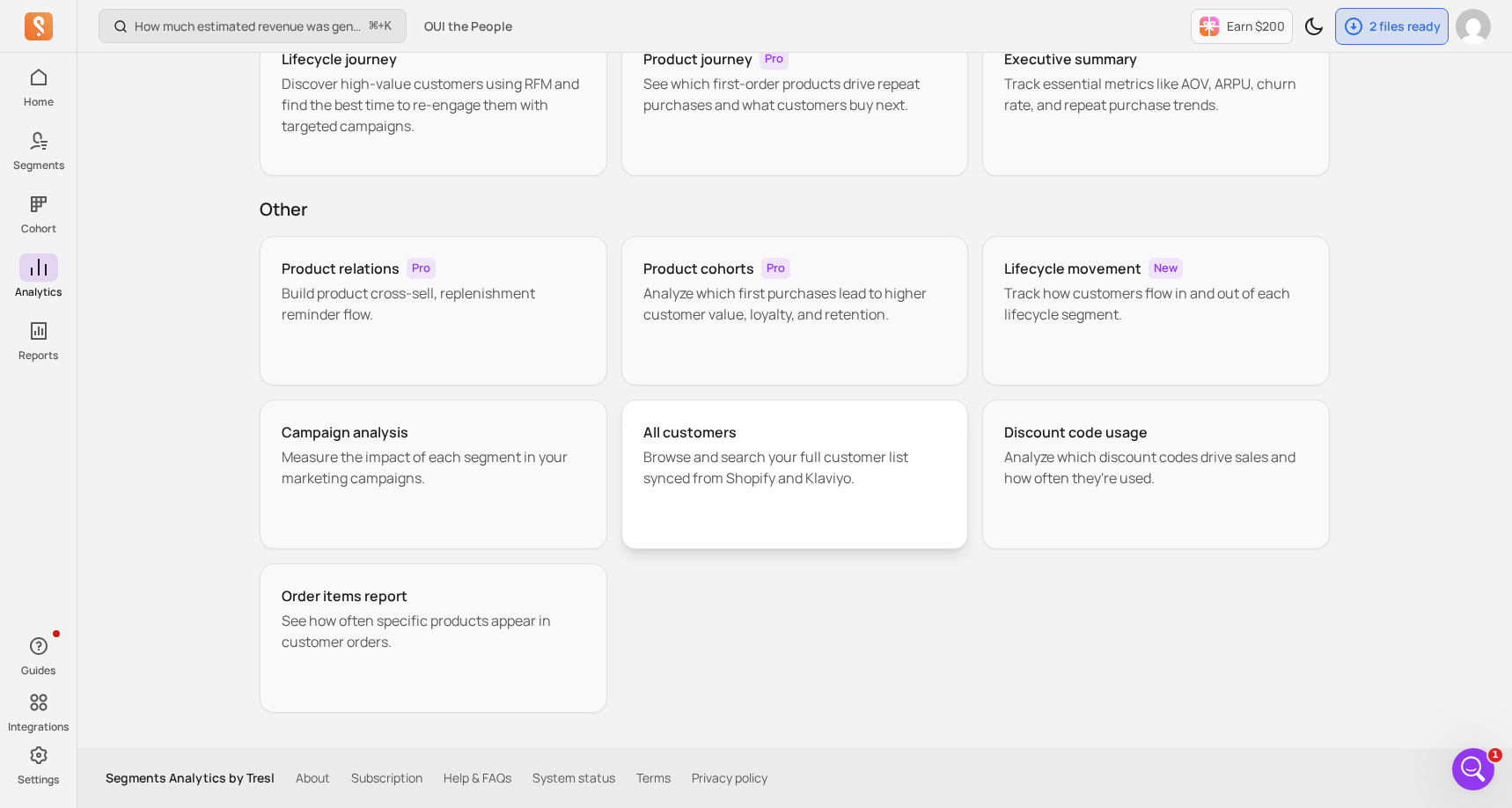
click at [657, 443] on div "All customers Browse and search your full customer list synced from Shopify and…" at bounding box center [795, 475] width 347 height 150
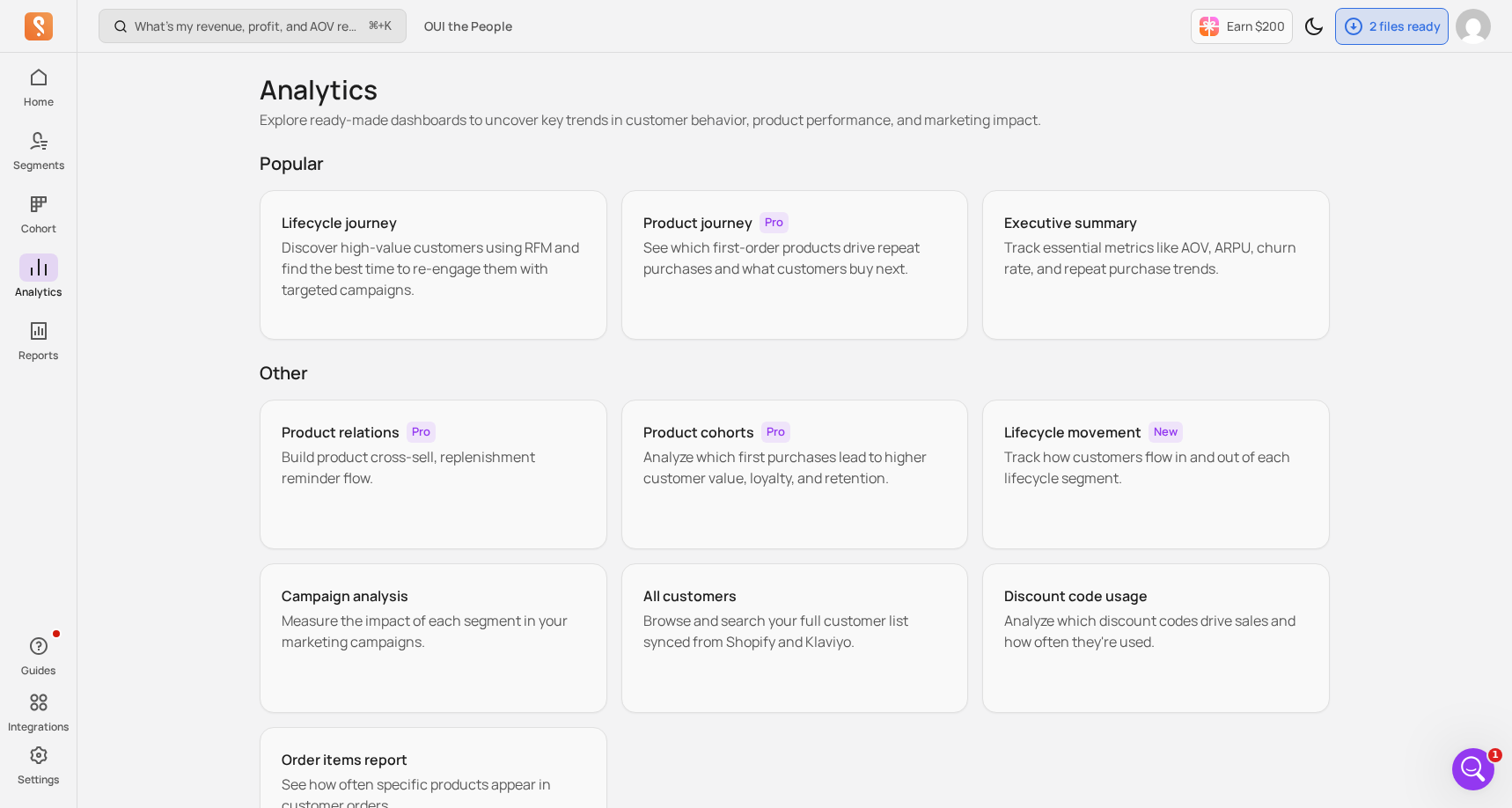
scroll to position [164, 0]
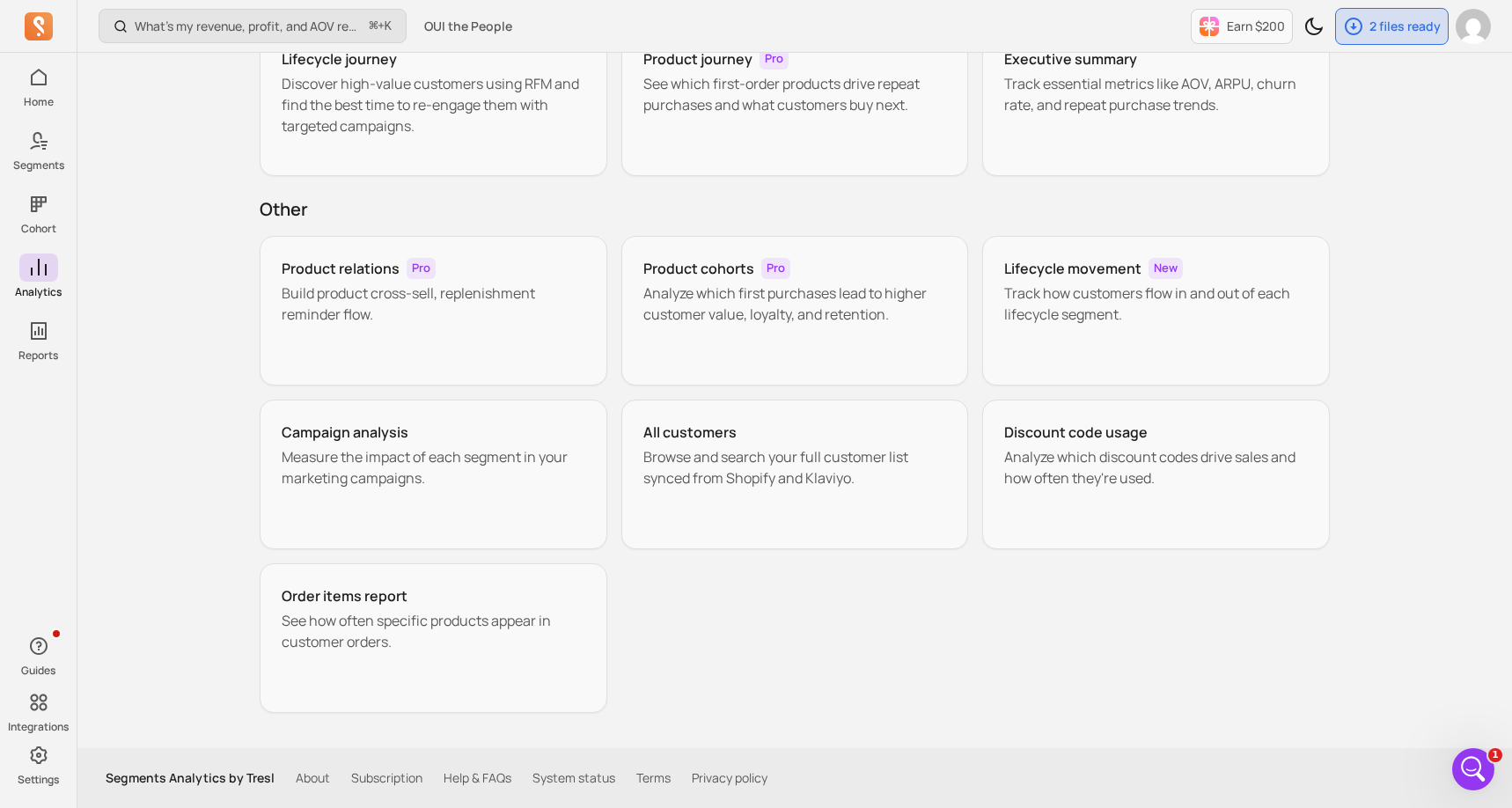
click at [235, 254] on div "Analytics Explore ready-made dashboards to uncover key trends in customer behav…" at bounding box center [794, 319] width 1126 height 860
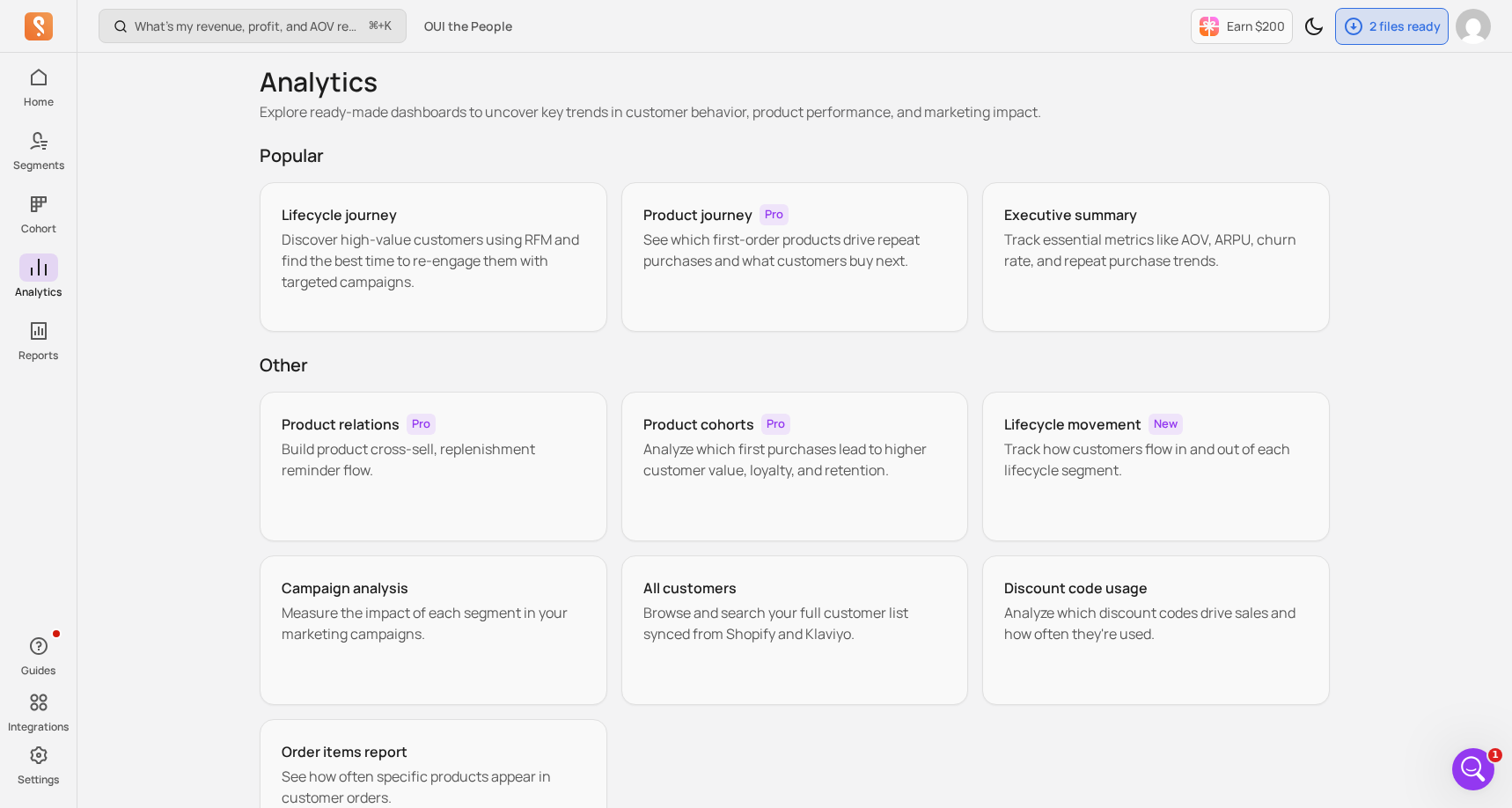
scroll to position [0, 0]
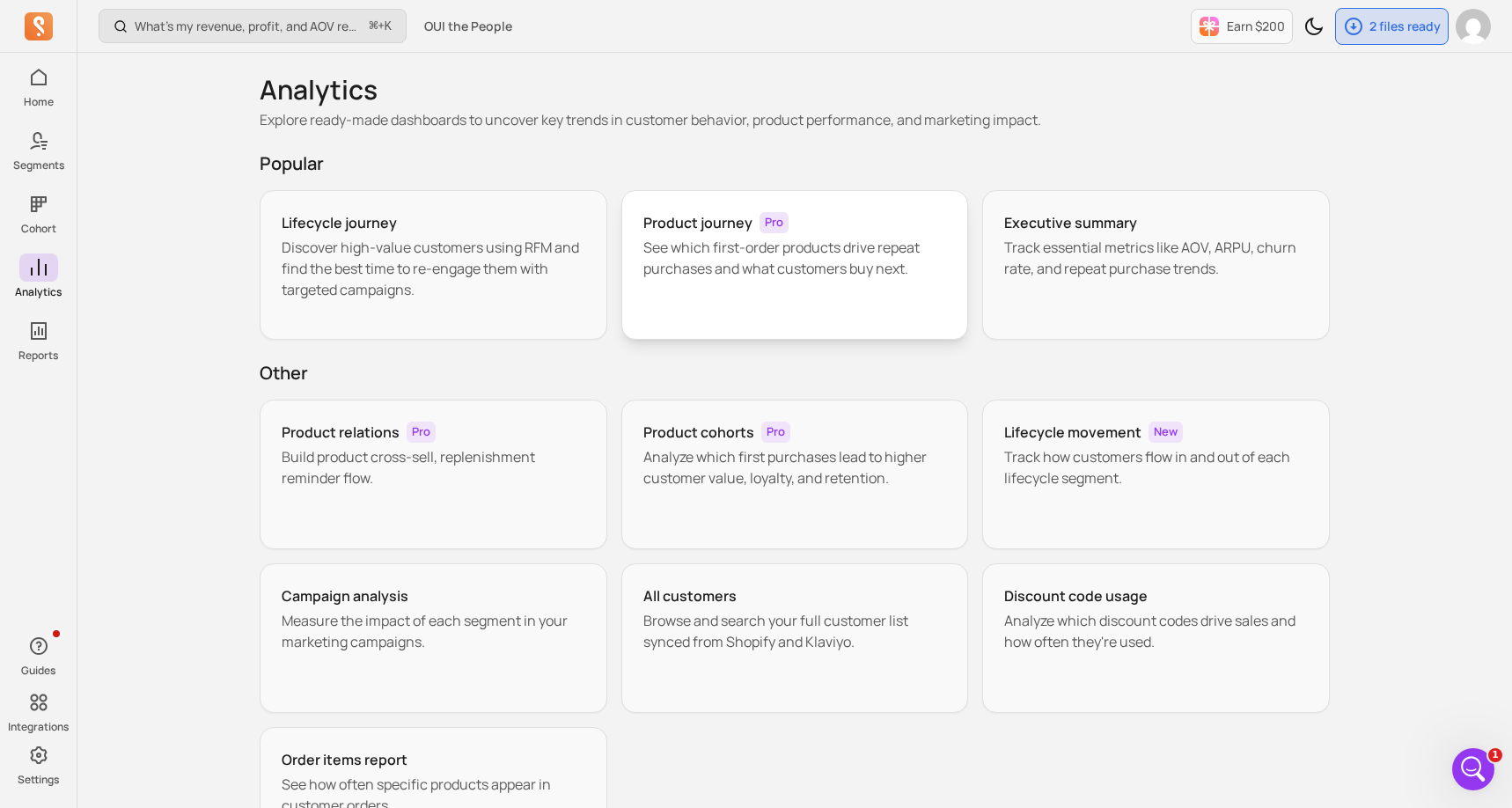
click at [699, 239] on p "See which first-order products drive repeat purchases and what customers buy ne…" at bounding box center [795, 258] width 304 height 42
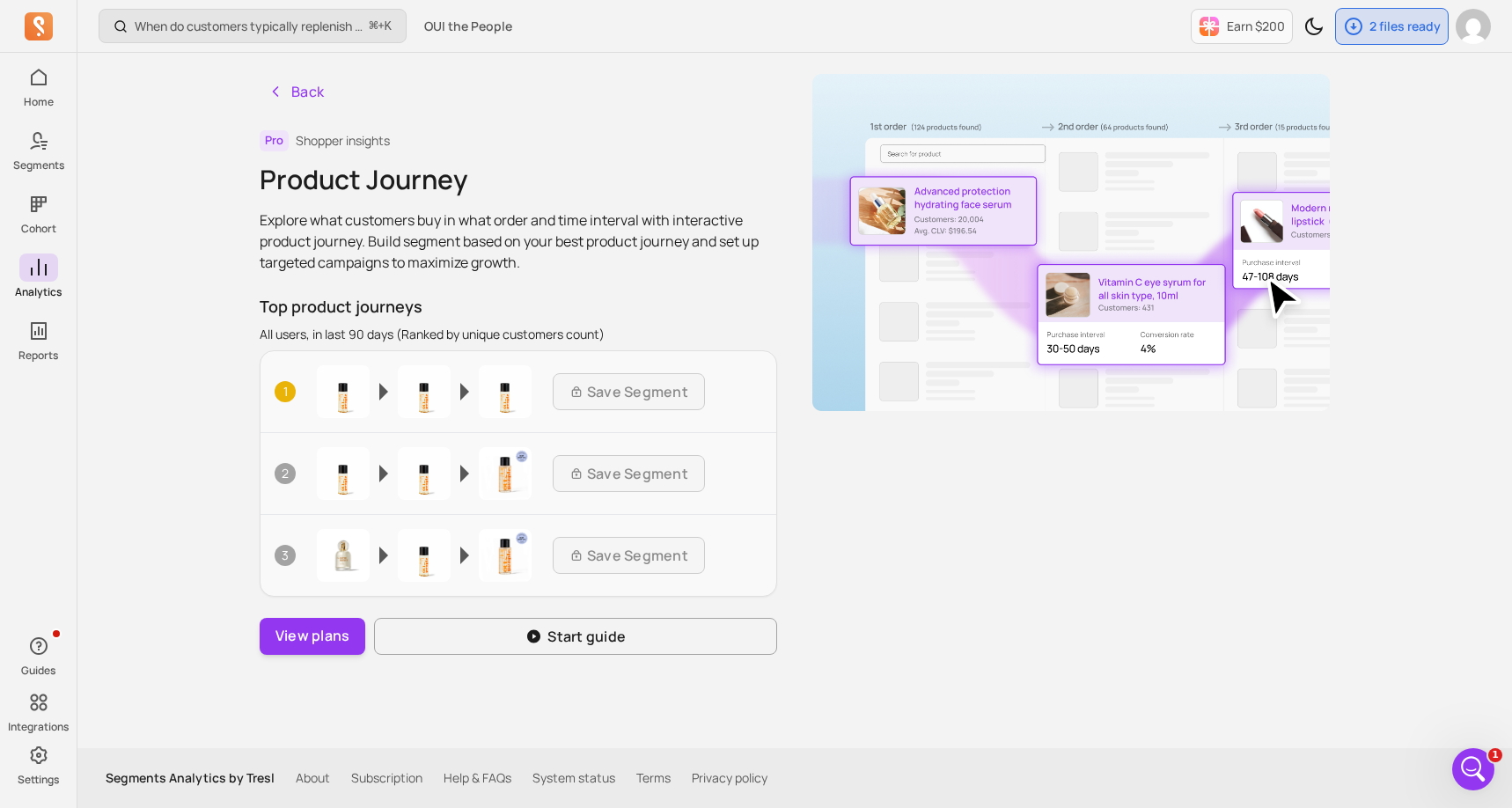
click at [296, 664] on div "Back Pro Shopper insights Product Journey Explore what customers buy in what or…" at bounding box center [794, 400] width 1126 height 696
click at [299, 635] on button "View plans" at bounding box center [313, 636] width 106 height 37
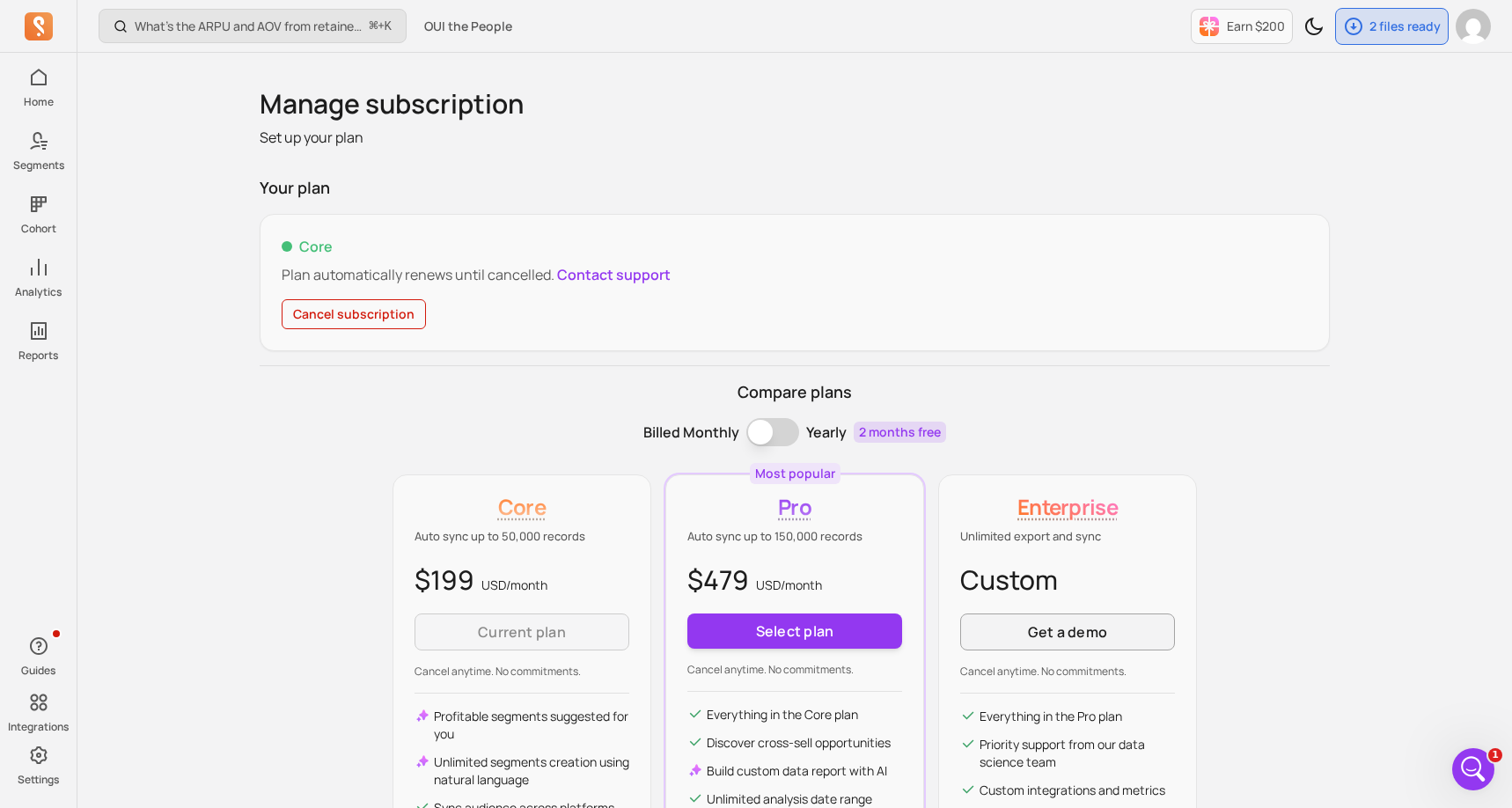
click at [192, 574] on div "What’s the ARPU and AOV from retained customers? ⌘ + K OUI the People Earn $200…" at bounding box center [795, 512] width 1435 height 1026
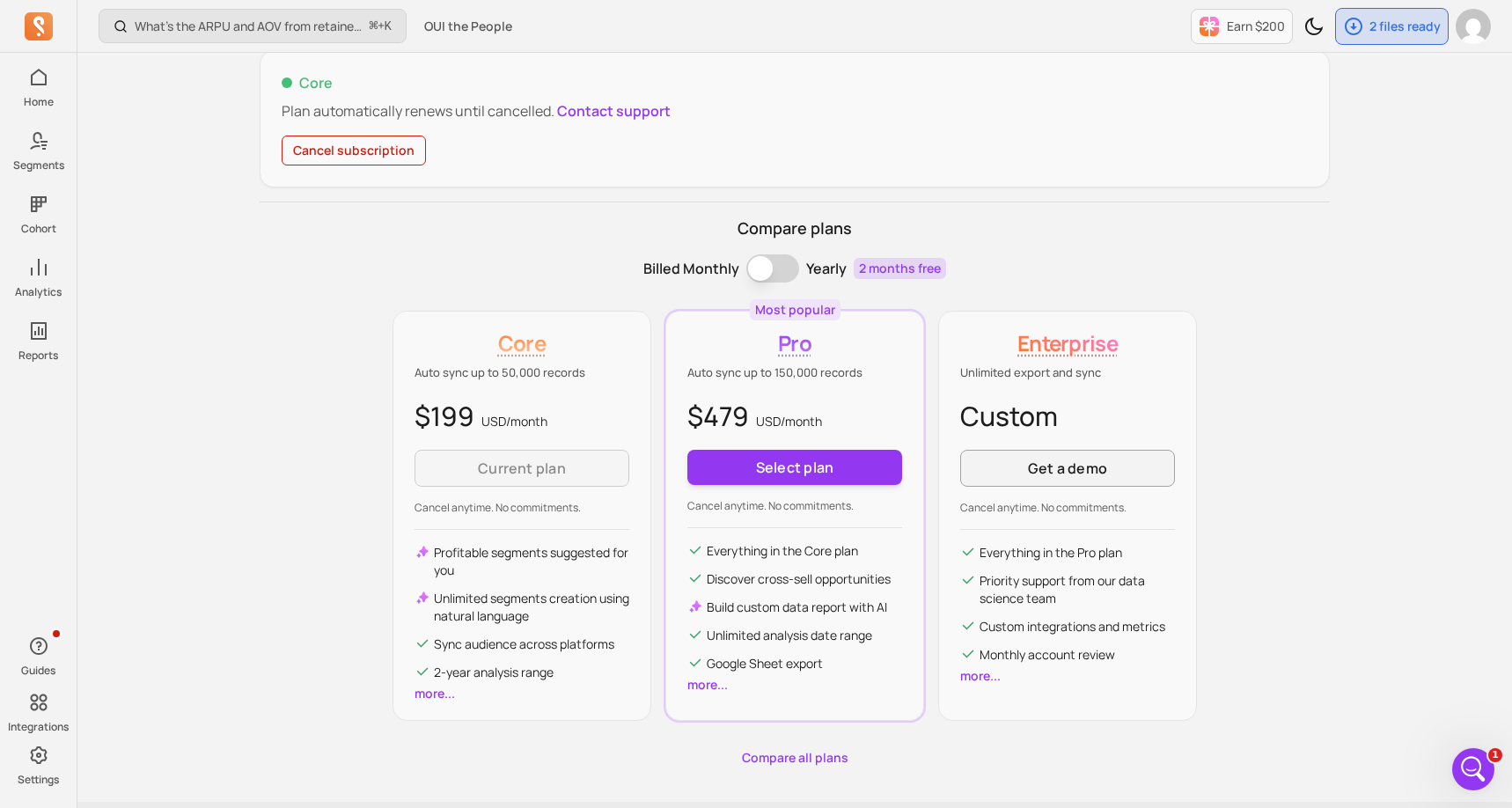
scroll to position [211, 0]
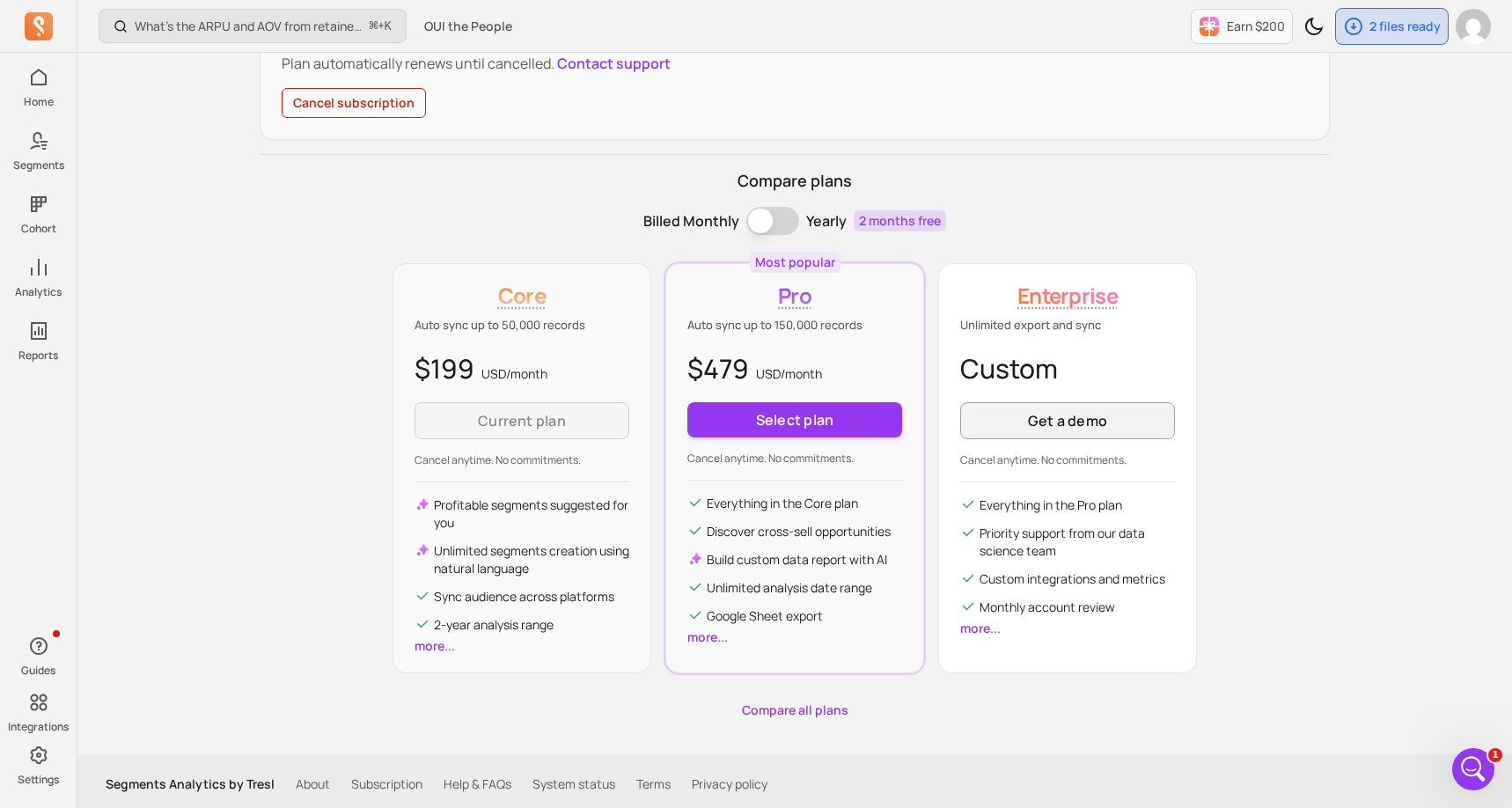
click at [990, 632] on link "more..." at bounding box center [980, 628] width 40 height 16
click at [786, 220] on button "Billing term" at bounding box center [772, 221] width 53 height 28
click at [785, 224] on button "Billing term" at bounding box center [772, 221] width 53 height 28
